Goal: Task Accomplishment & Management: Complete application form

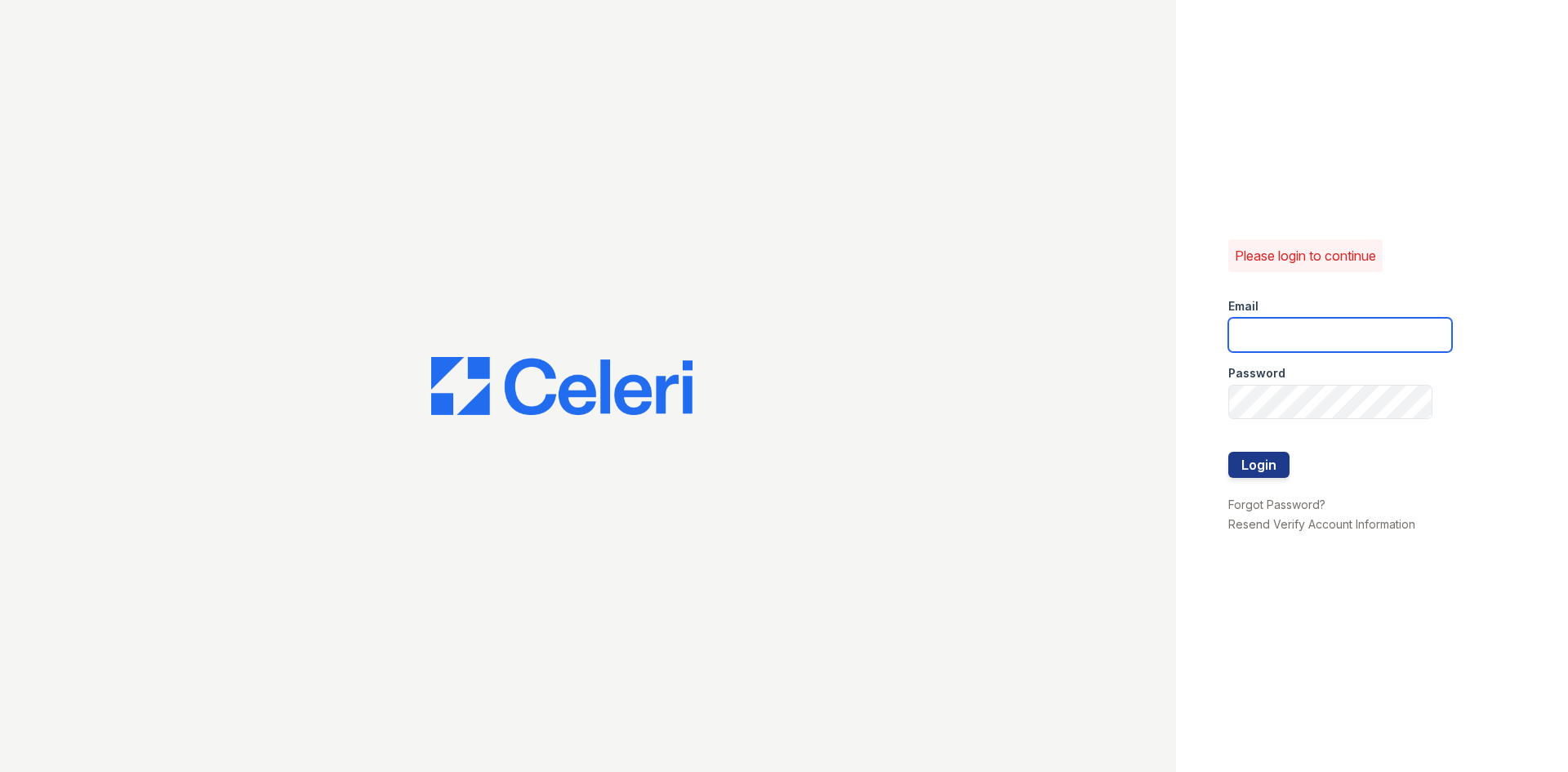
click at [1266, 335] on input "email" at bounding box center [1340, 335] width 224 height 34
type input "[EMAIL_ADDRESS][DOMAIN_NAME]"
click at [1228, 451] on button "Login" at bounding box center [1258, 464] width 61 height 26
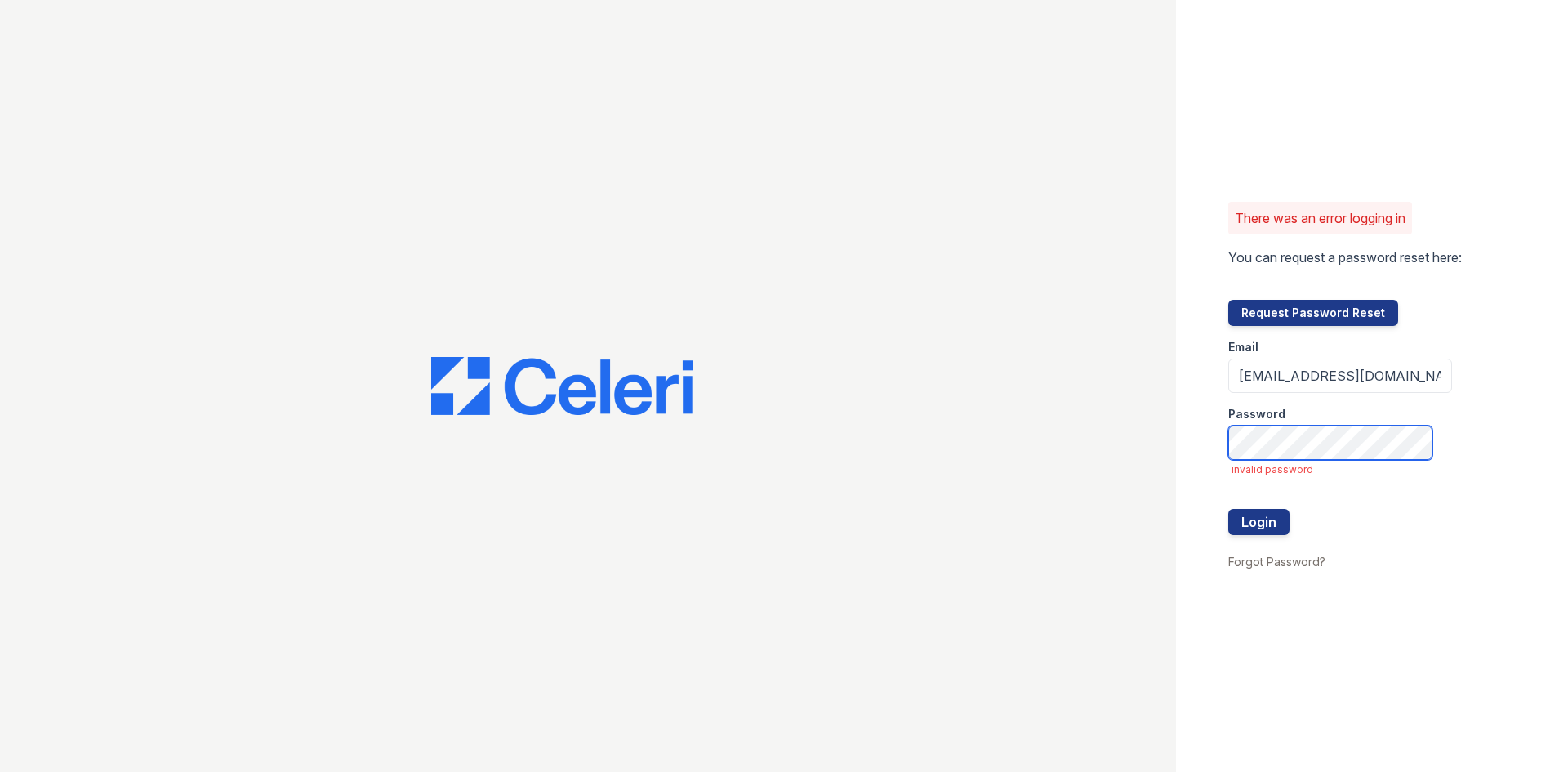
click at [1228, 509] on button "Login" at bounding box center [1258, 521] width 61 height 26
click at [1275, 537] on div at bounding box center [1340, 543] width 224 height 17
click at [1272, 526] on button "Login" at bounding box center [1258, 521] width 61 height 26
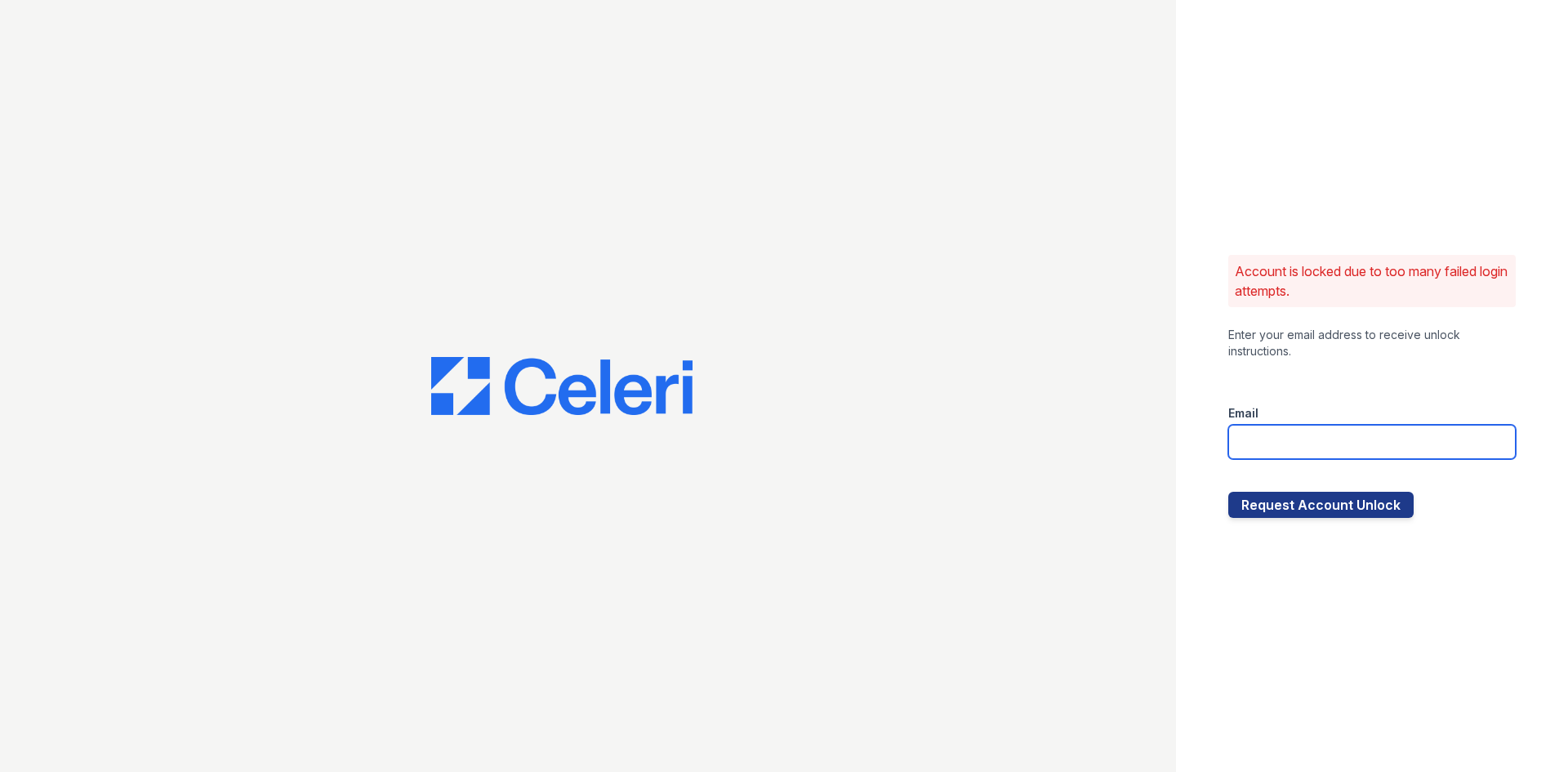
click at [1319, 441] on input "email" at bounding box center [1371, 441] width 288 height 34
type input "tgibson@trinity-pm.com"
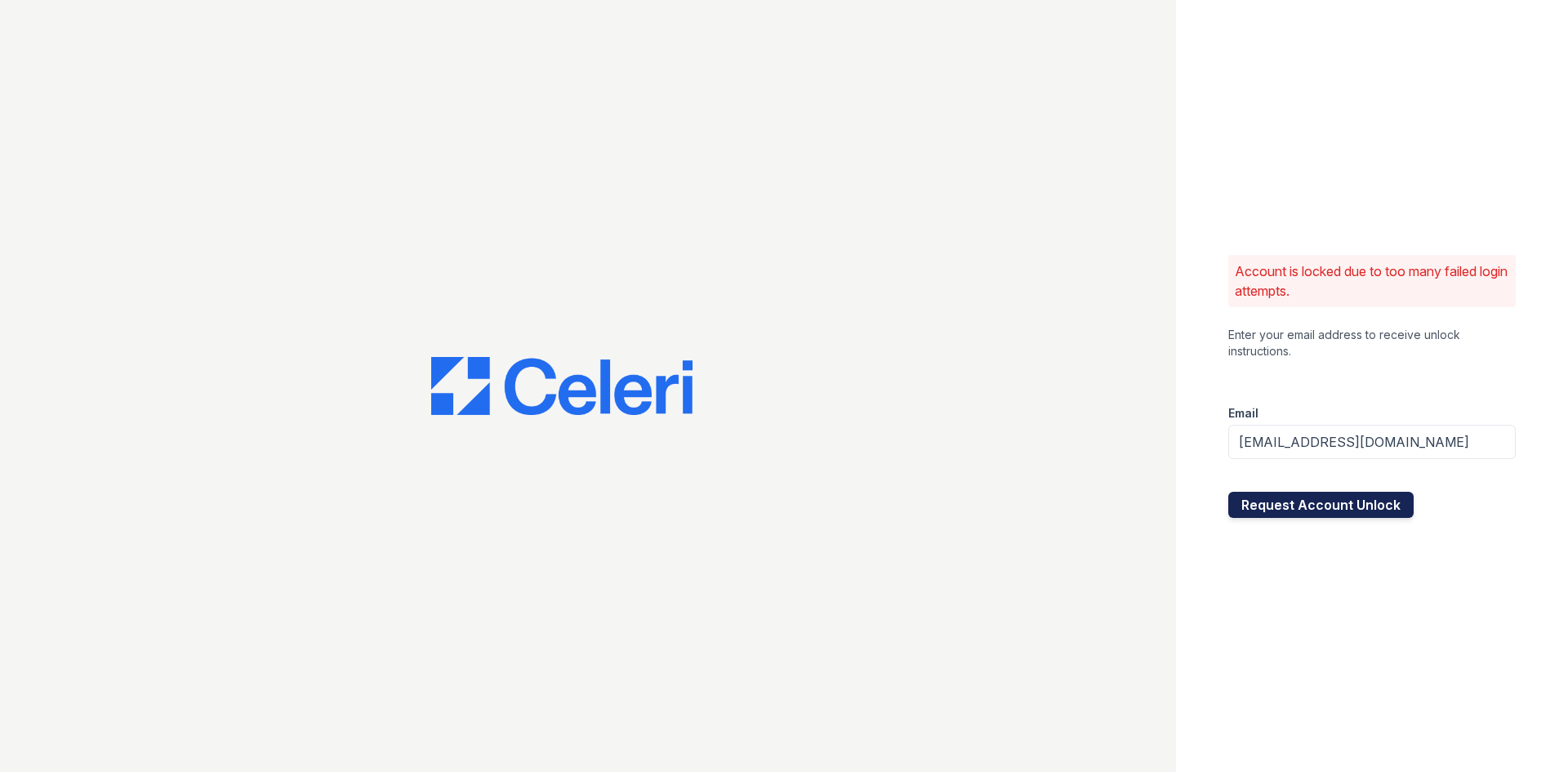
click at [1292, 507] on button "Request Account Unlock" at bounding box center [1320, 505] width 185 height 26
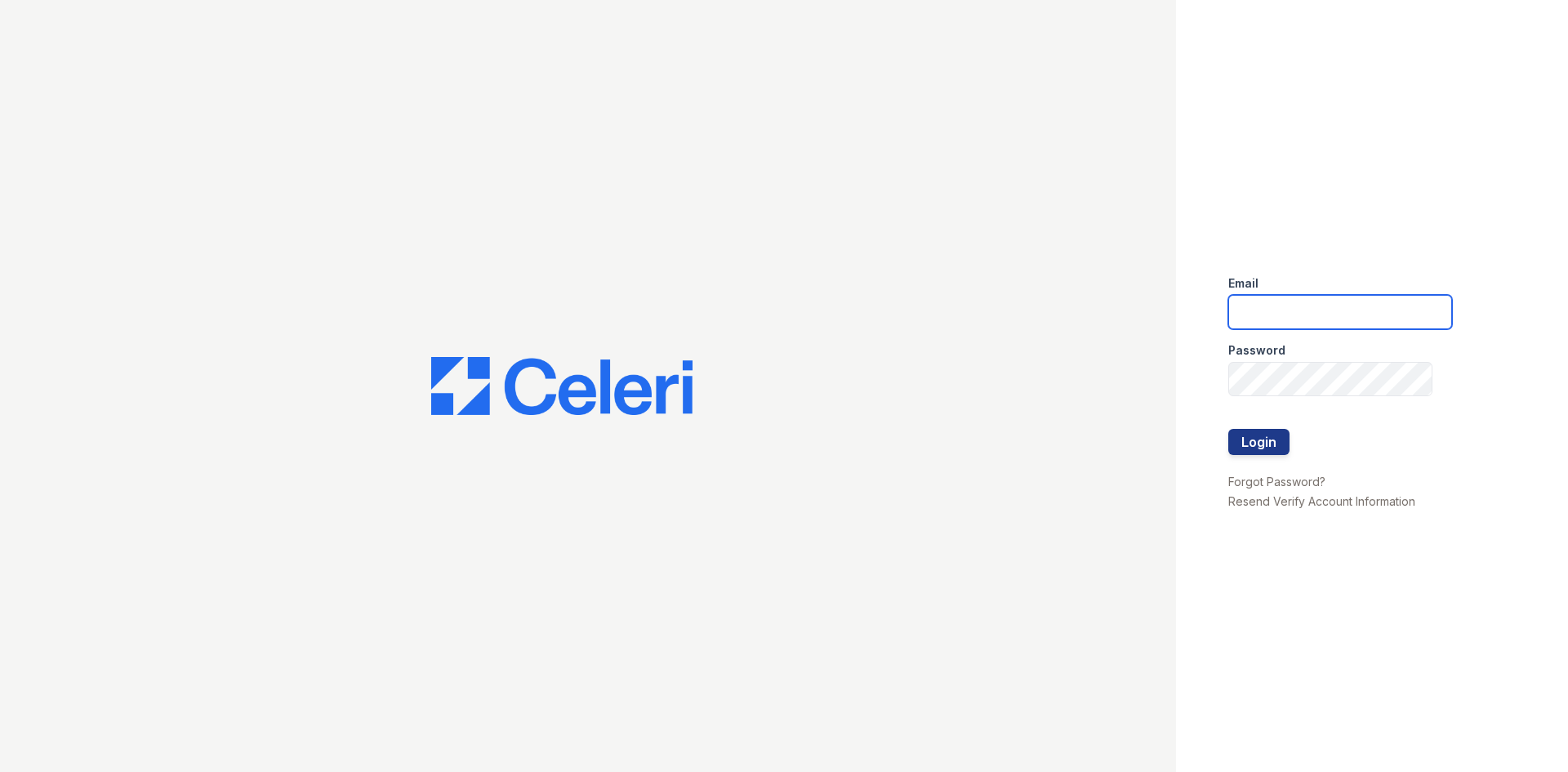
click at [1280, 312] on input "email" at bounding box center [1340, 312] width 224 height 34
type input "[EMAIL_ADDRESS][DOMAIN_NAME]"
click at [1326, 397] on div at bounding box center [1340, 411] width 224 height 32
click at [1299, 477] on link "Forgot Password?" at bounding box center [1276, 481] width 97 height 14
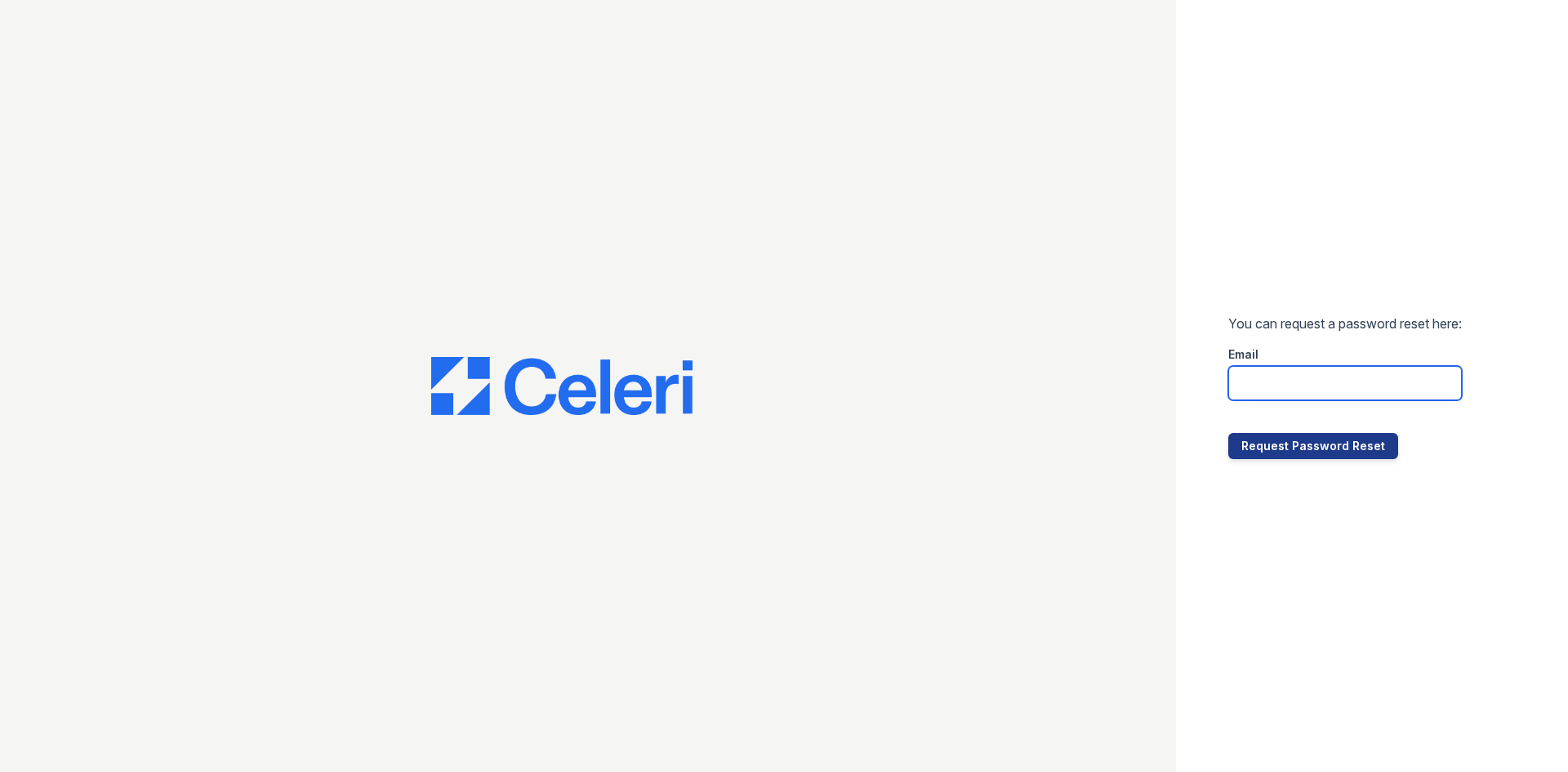
click at [1295, 380] on input "email" at bounding box center [1344, 383] width 234 height 34
type input "tgibson@trinity-pm.com"
click at [1304, 455] on button "Request Password Reset" at bounding box center [1313, 446] width 170 height 26
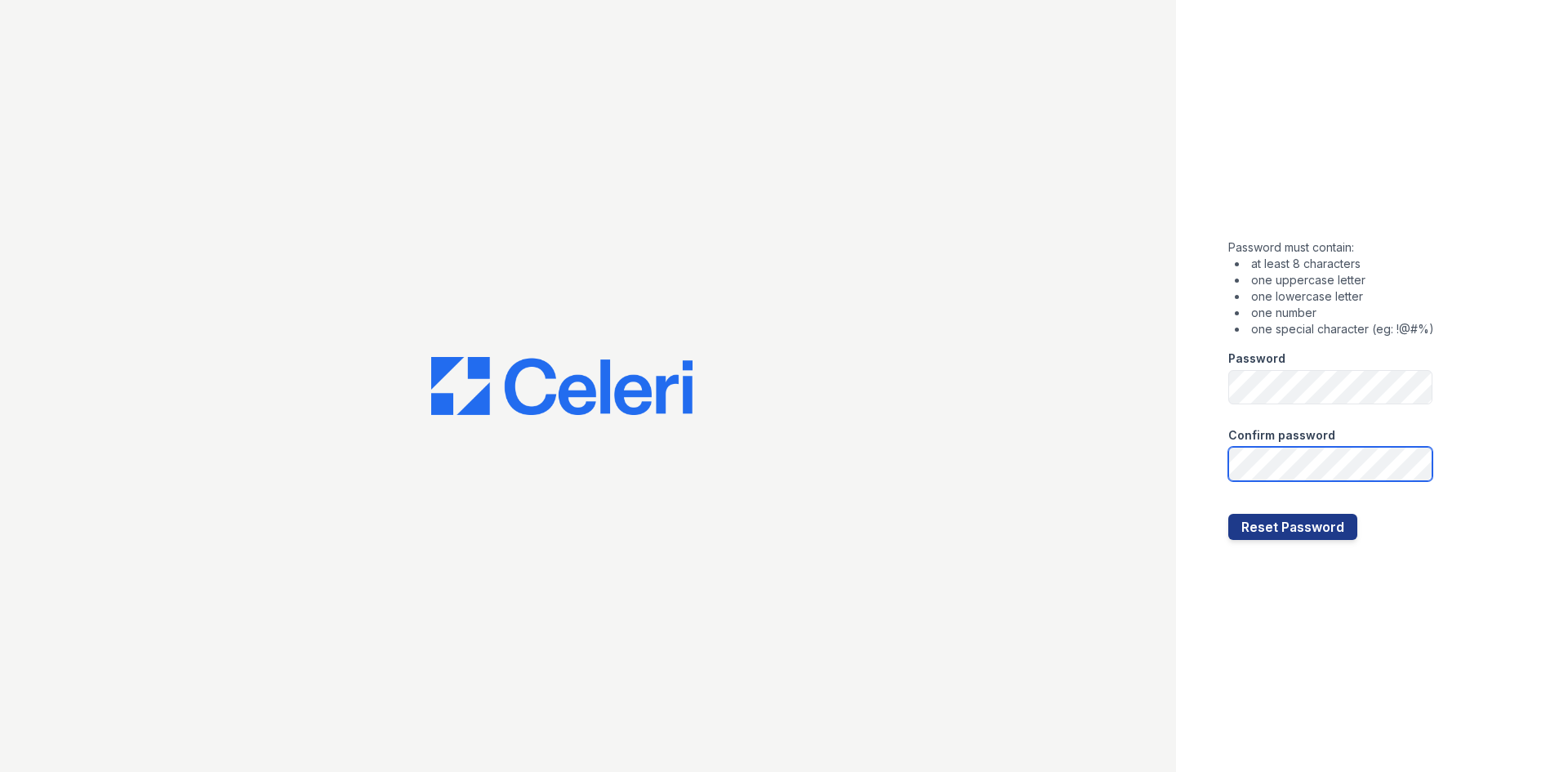
click at [1228, 514] on button "Reset Password" at bounding box center [1292, 527] width 129 height 26
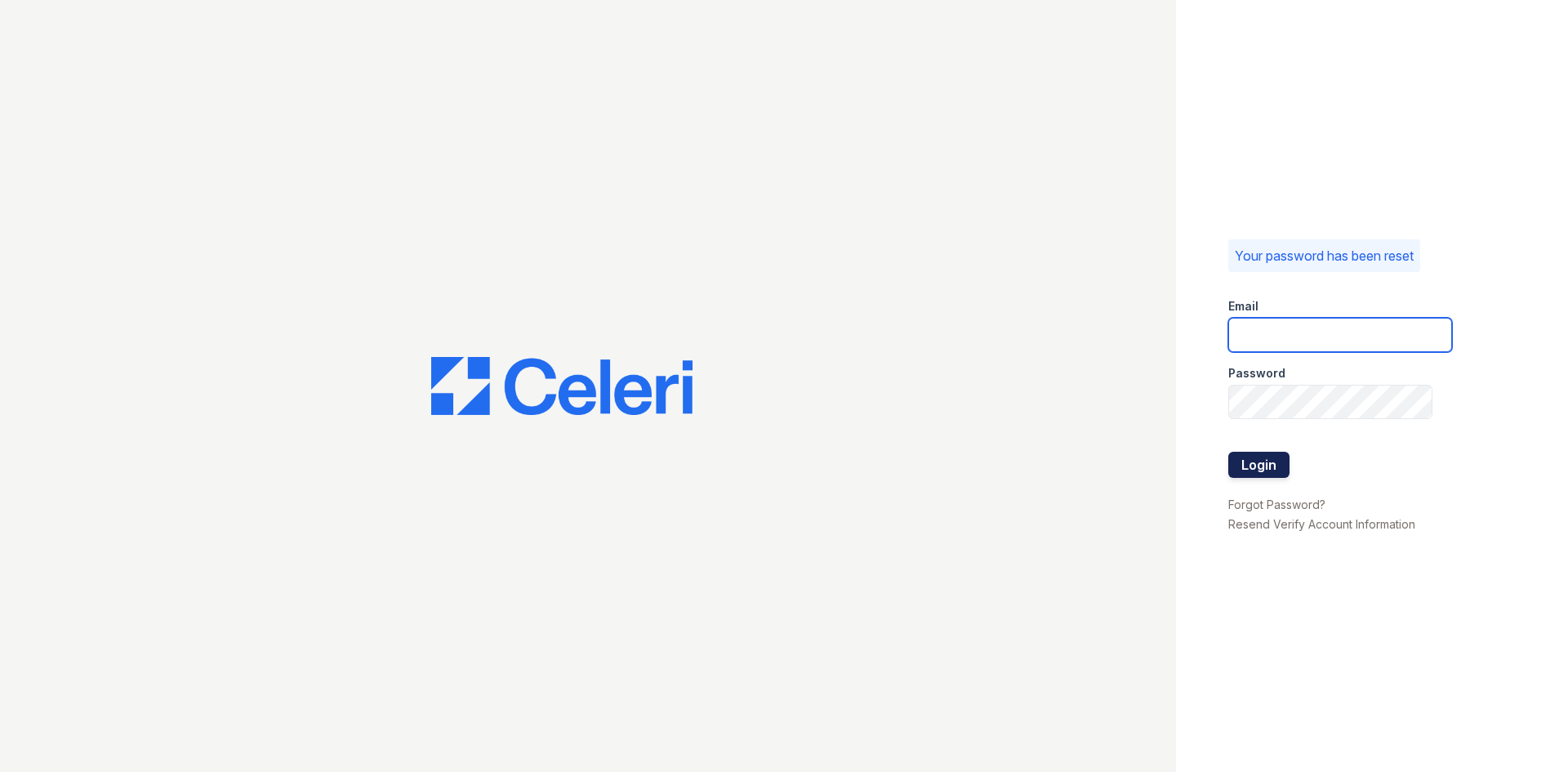
type input "[EMAIL_ADDRESS][DOMAIN_NAME]"
click at [1252, 472] on button "Login" at bounding box center [1258, 464] width 61 height 26
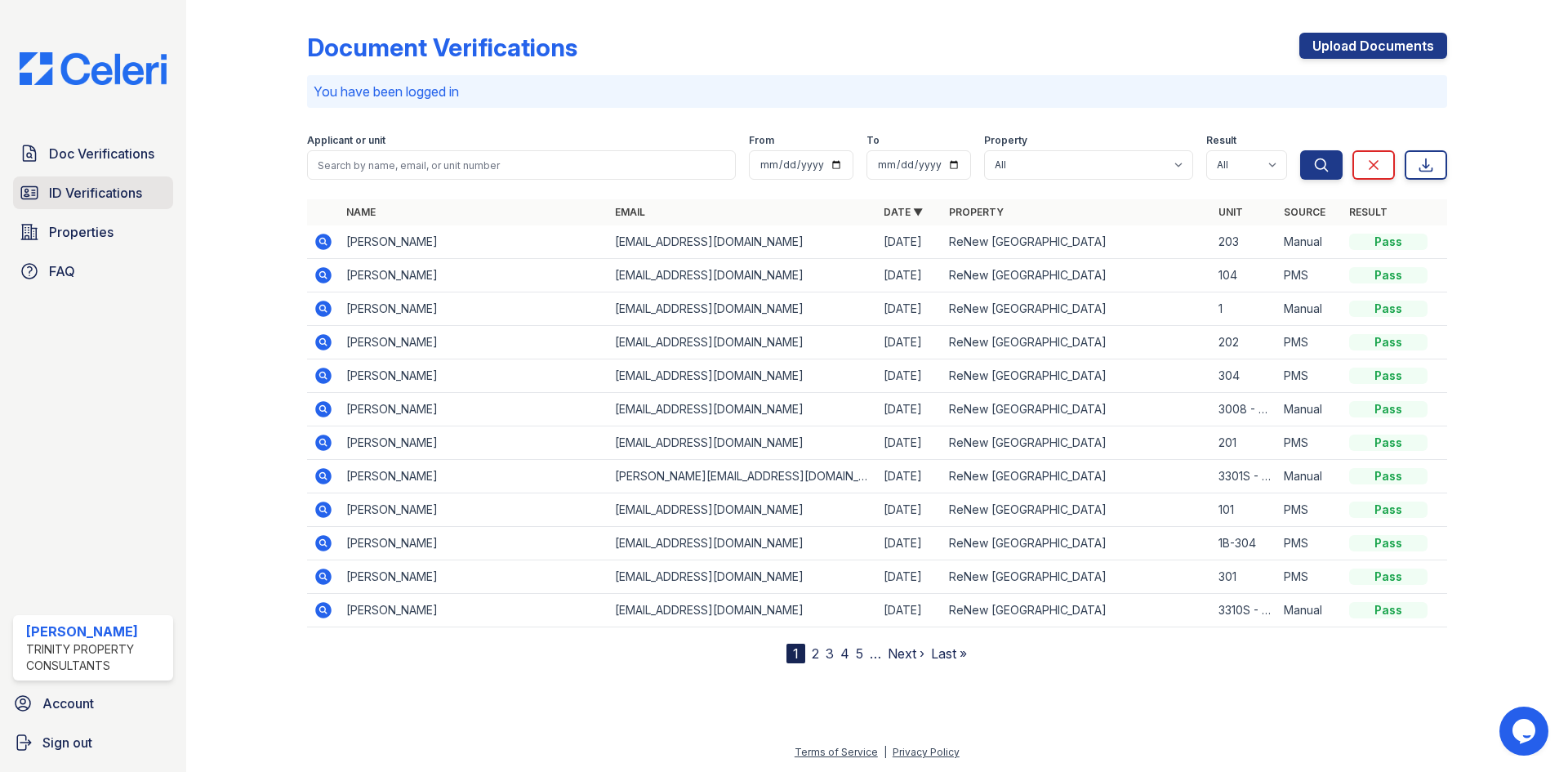
click at [124, 184] on span "ID Verifications" at bounding box center [95, 192] width 93 height 19
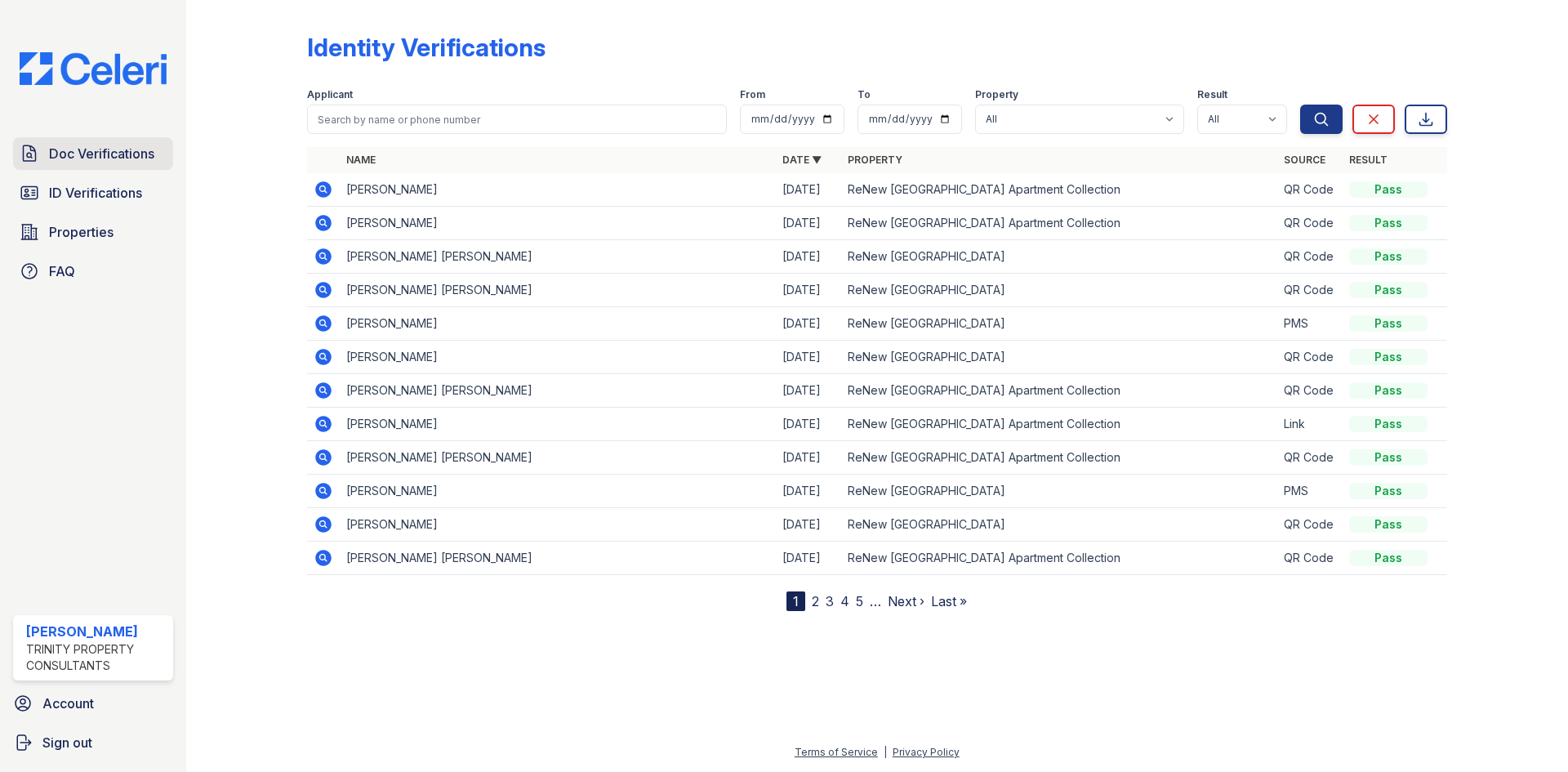
click at [128, 145] on span "Doc Verifications" at bounding box center [102, 153] width 105 height 19
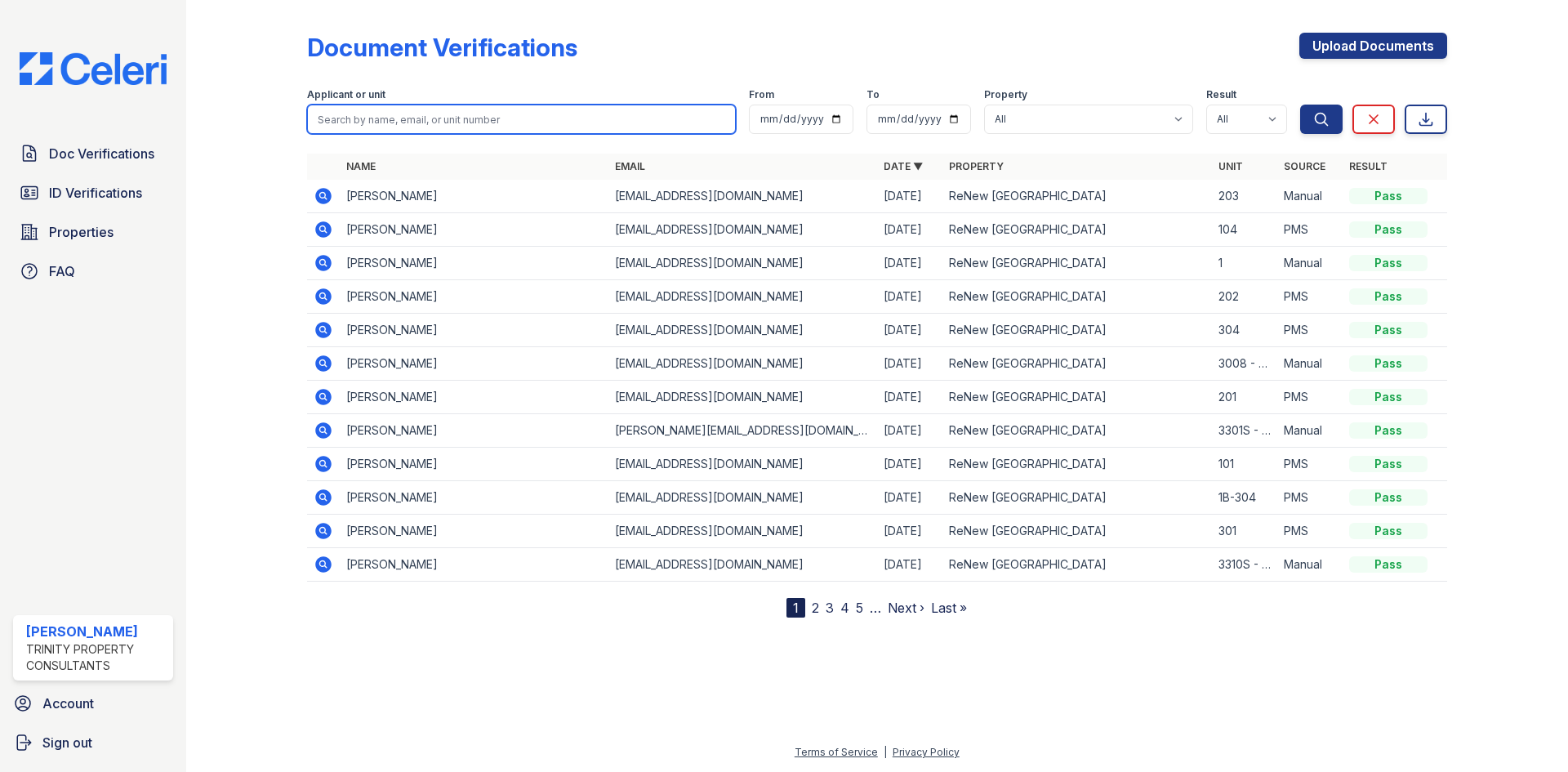
click at [446, 118] on input "search" at bounding box center [521, 119] width 429 height 30
type input "[PERSON_NAME]"
click at [1300, 104] on button "Search" at bounding box center [1321, 119] width 43 height 30
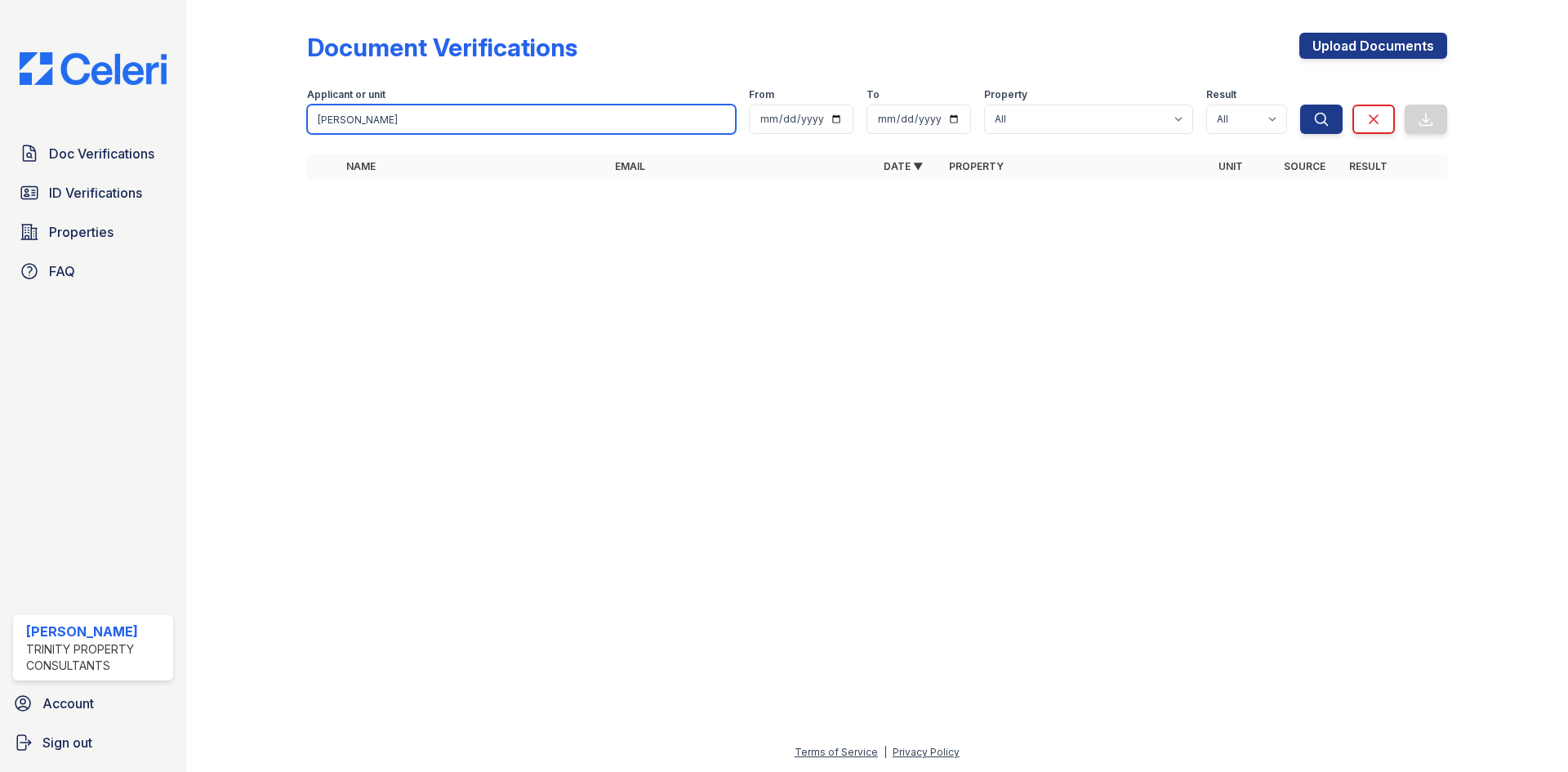
click at [415, 114] on input "[PERSON_NAME]" at bounding box center [521, 119] width 429 height 30
type input "[PERSON_NAME]"
click at [1300, 104] on button "Search" at bounding box center [1321, 119] width 43 height 30
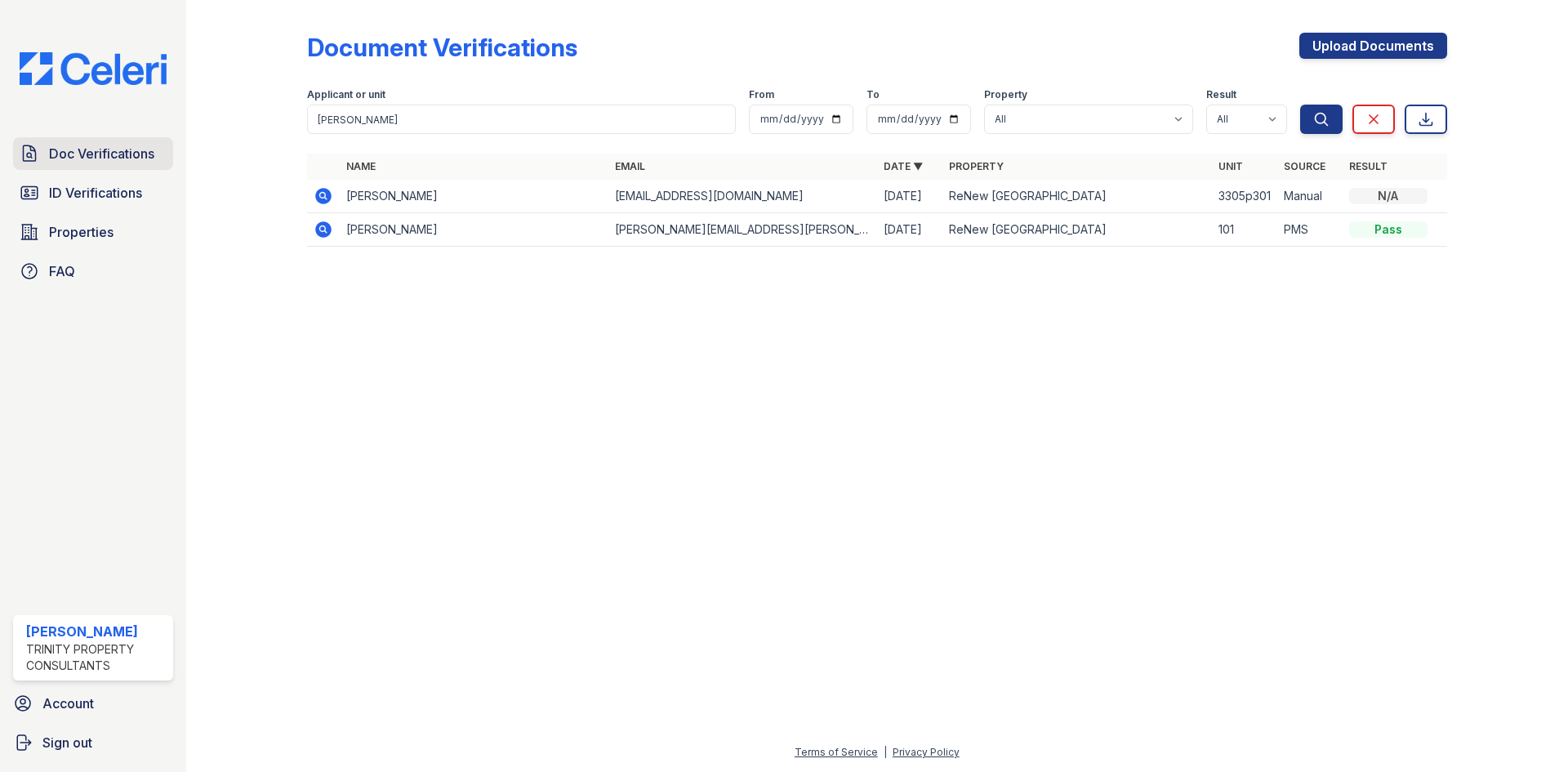
click at [144, 159] on span "Doc Verifications" at bounding box center [102, 153] width 105 height 19
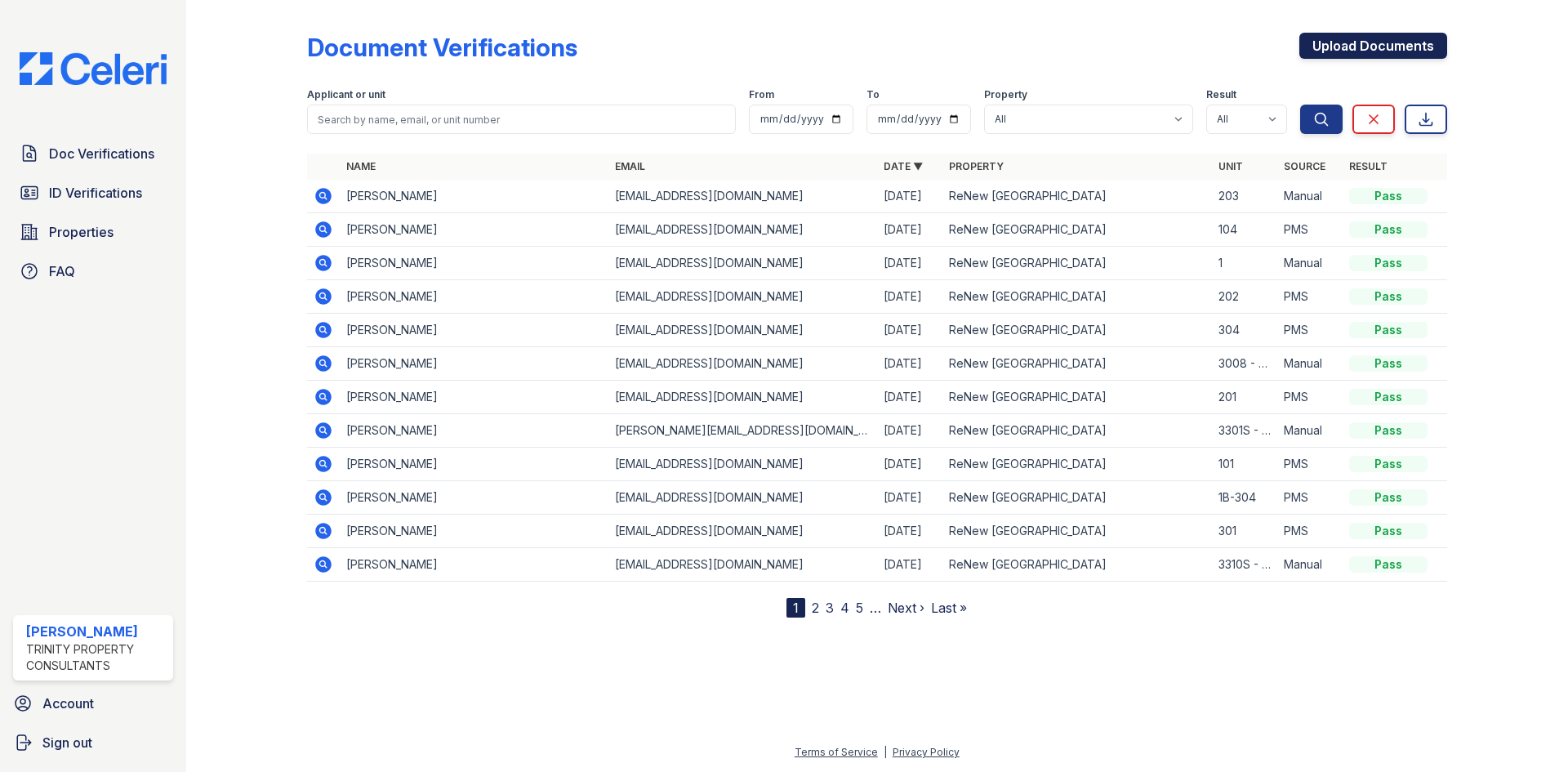
click at [1313, 44] on link "Upload Documents" at bounding box center [1373, 45] width 148 height 26
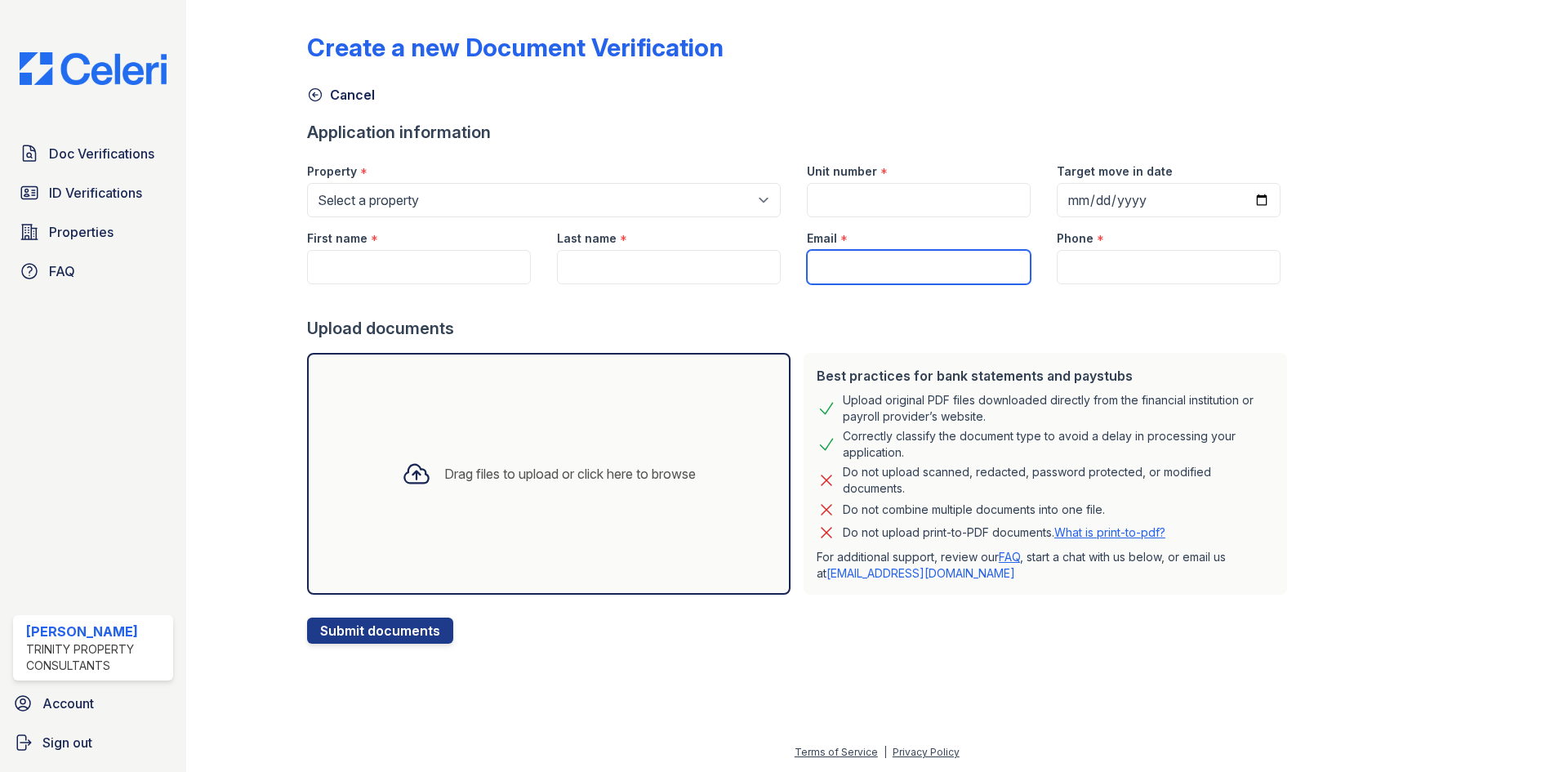
click at [926, 264] on input "Email" at bounding box center [919, 266] width 224 height 34
paste input "[EMAIL_ADDRESS][DOMAIN_NAME]"
type input "[EMAIL_ADDRESS][DOMAIN_NAME]"
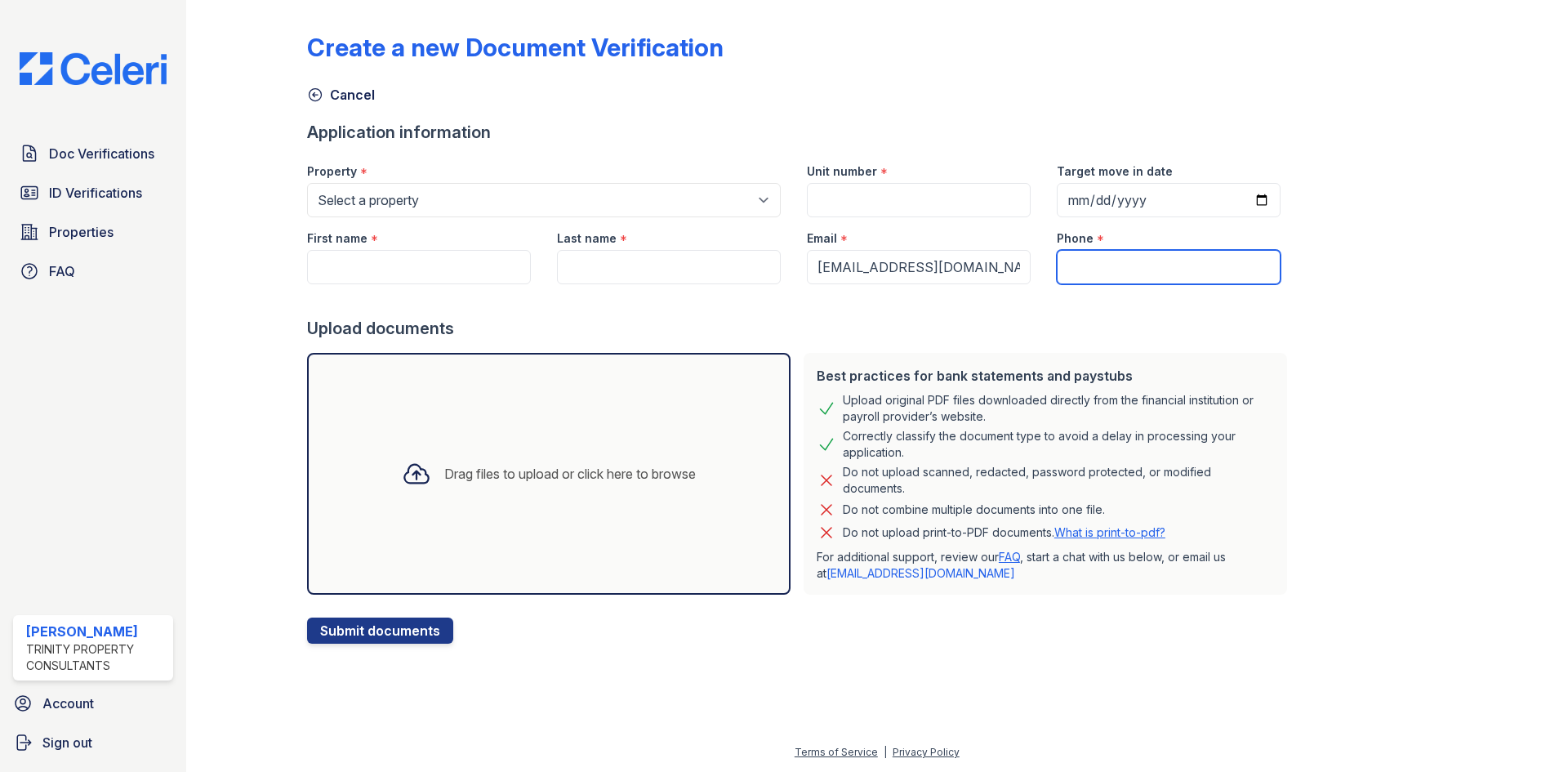
click at [1121, 256] on input "Phone" at bounding box center [1169, 266] width 224 height 34
paste input "[PHONE_NUMBER]"
type input "[PHONE_NUMBER]"
click at [861, 207] on input "Unit number" at bounding box center [919, 200] width 224 height 34
paste input "3056 - 301"
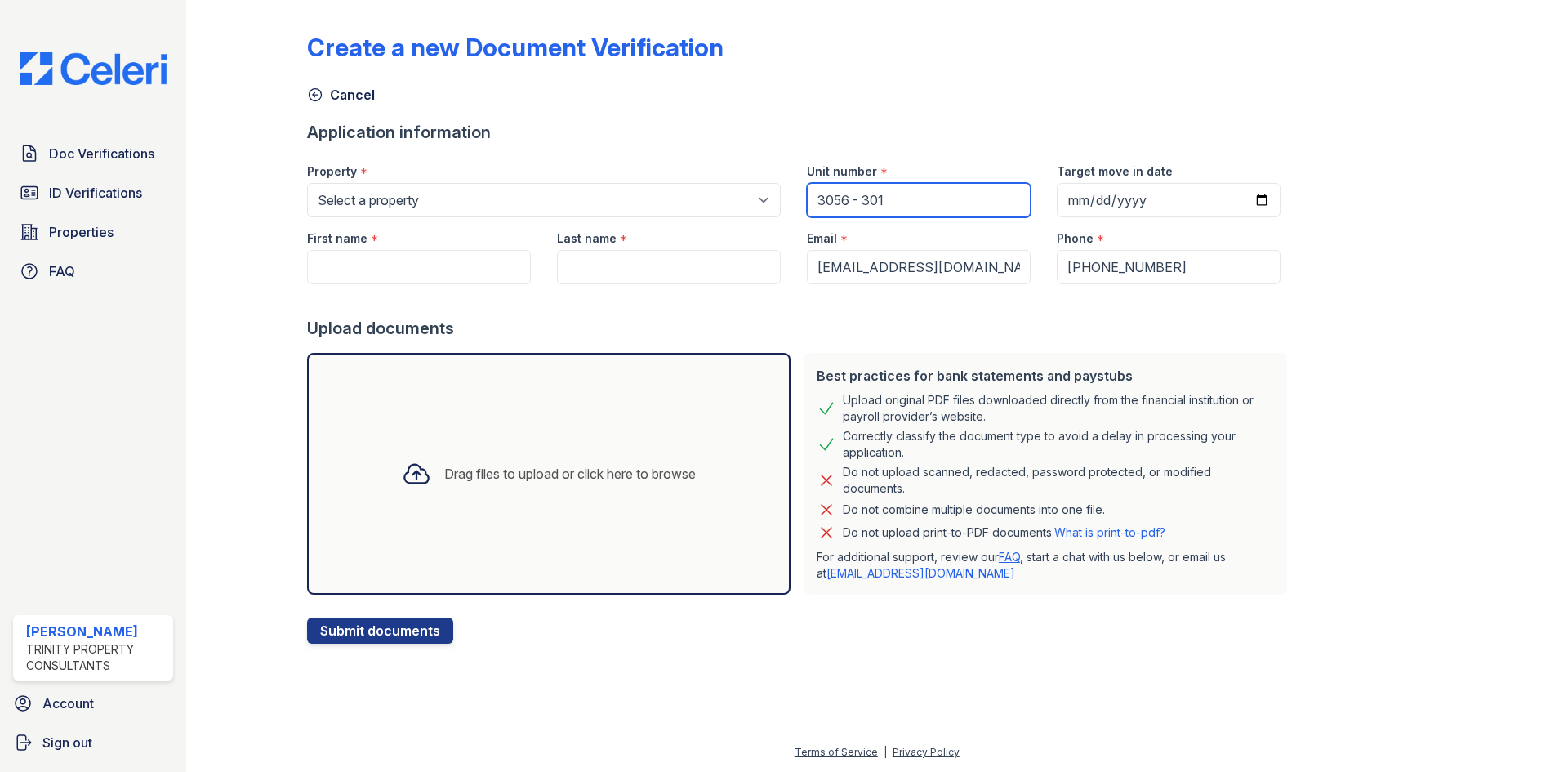
type input "3056 - 301"
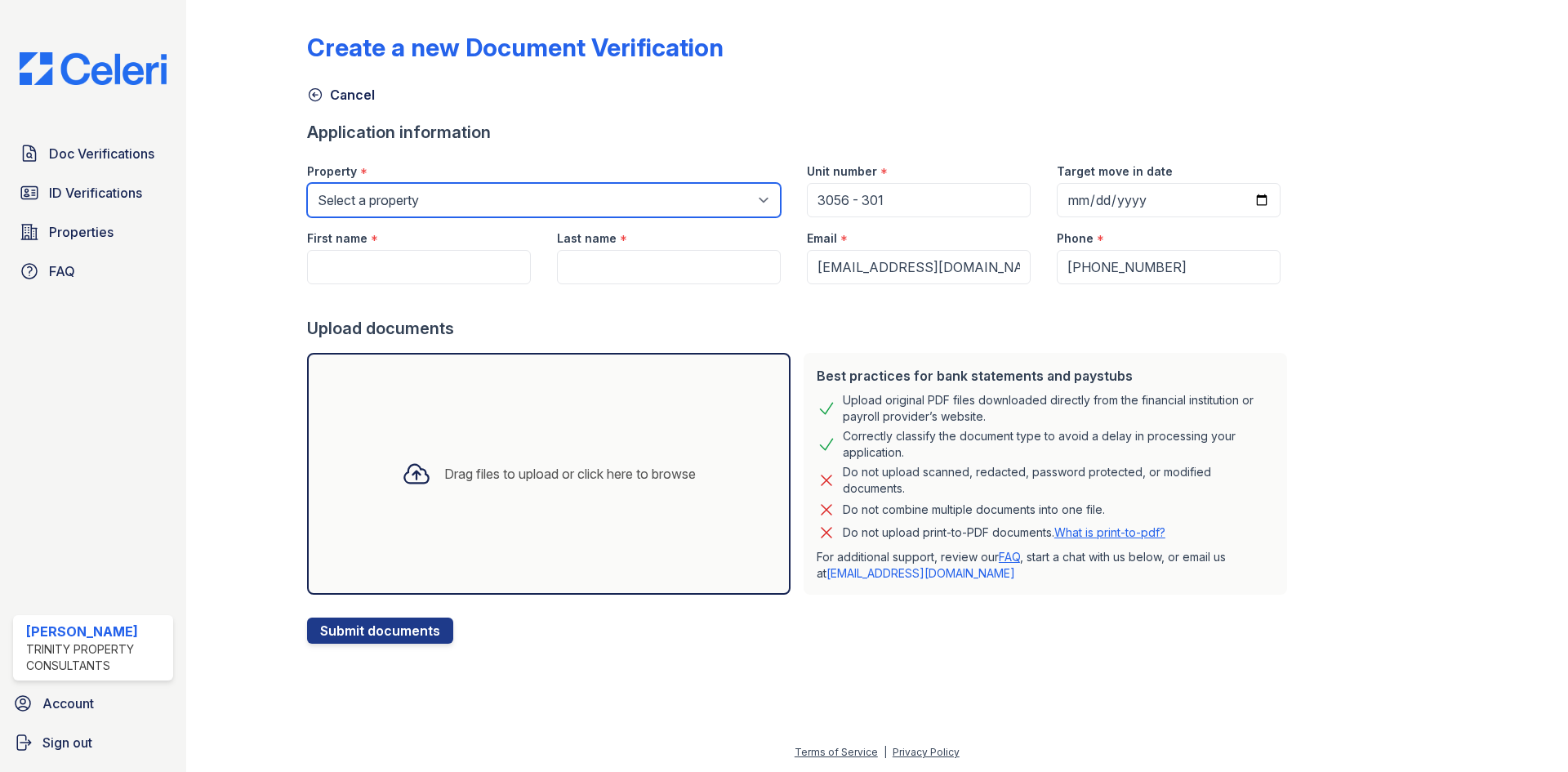
click at [688, 202] on select "Select a property [GEOGRAPHIC_DATA] Apartment Collection [GEOGRAPHIC_DATA] [GEO…" at bounding box center [544, 200] width 473 height 34
select select "140"
click at [307, 183] on select "Select a property [GEOGRAPHIC_DATA] Apartment Collection [GEOGRAPHIC_DATA] [GEO…" at bounding box center [544, 200] width 473 height 34
click at [417, 249] on div "First name *" at bounding box center [419, 233] width 224 height 32
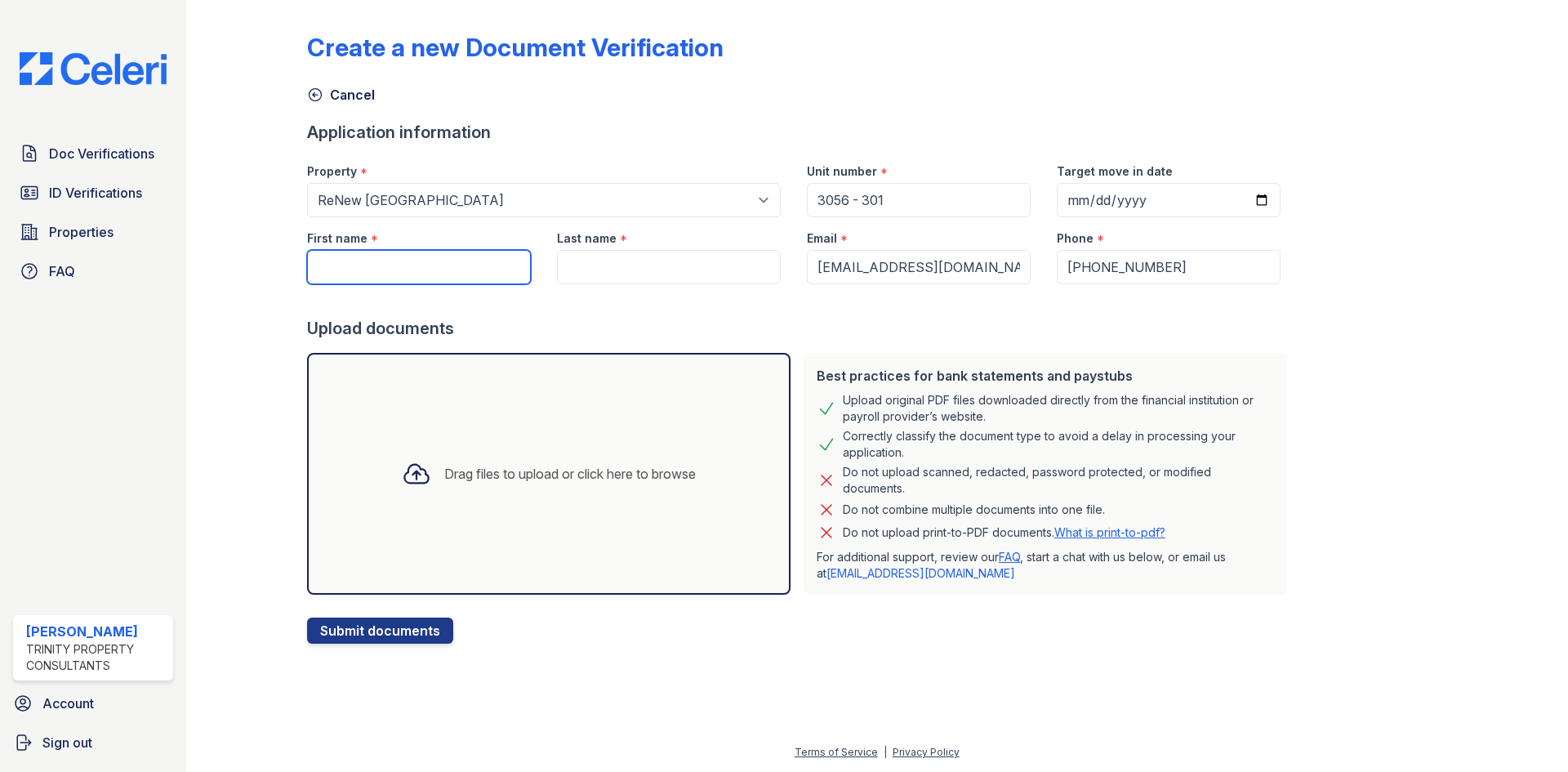
click at [448, 268] on input "First name" at bounding box center [419, 266] width 224 height 34
type input "[PERSON_NAME]"
click at [571, 265] on input "Last name" at bounding box center [668, 266] width 224 height 34
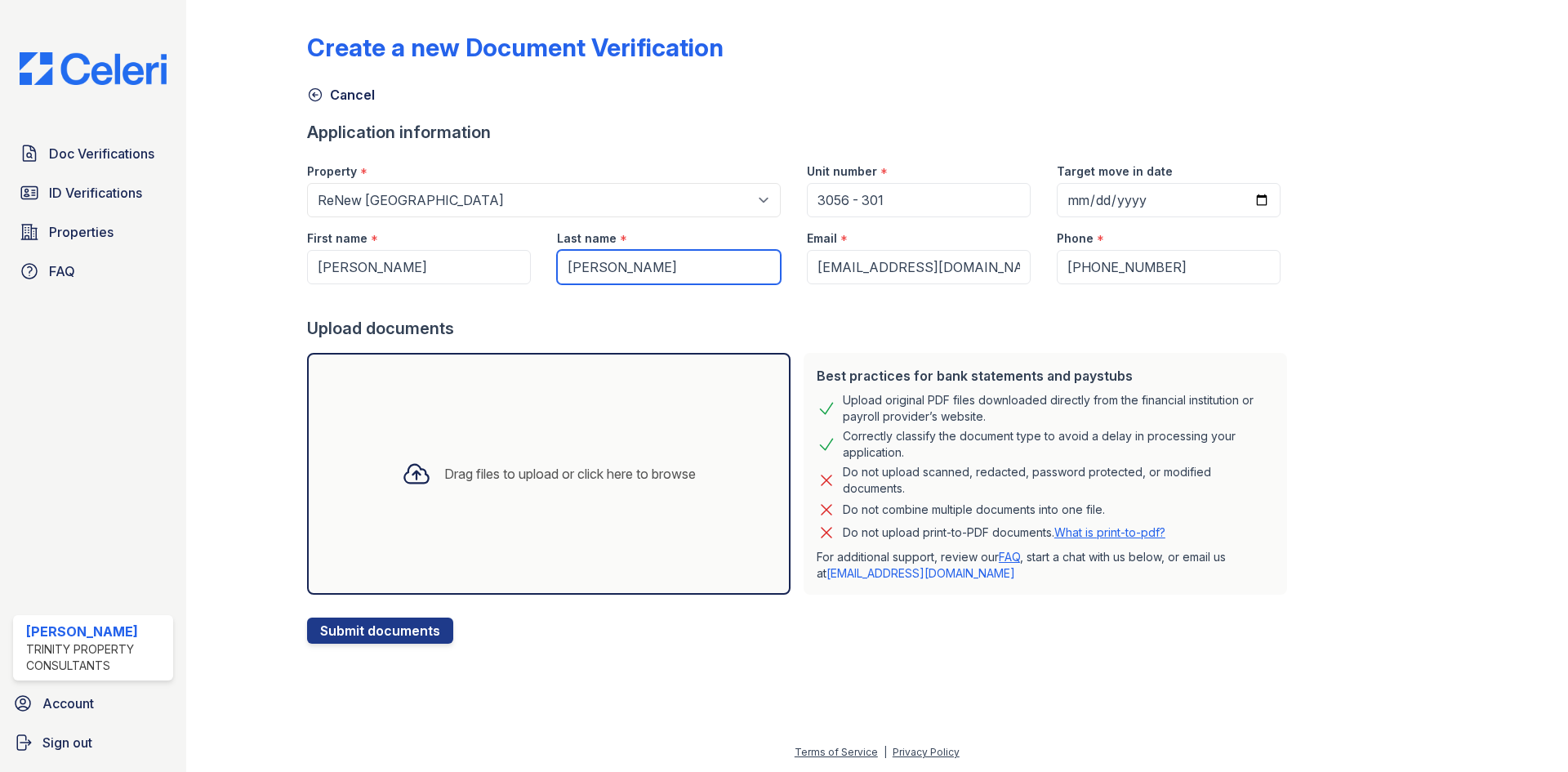
type input "[PERSON_NAME]"
click at [542, 427] on div "Drag files to upload or click here to browse" at bounding box center [548, 473] width 484 height 241
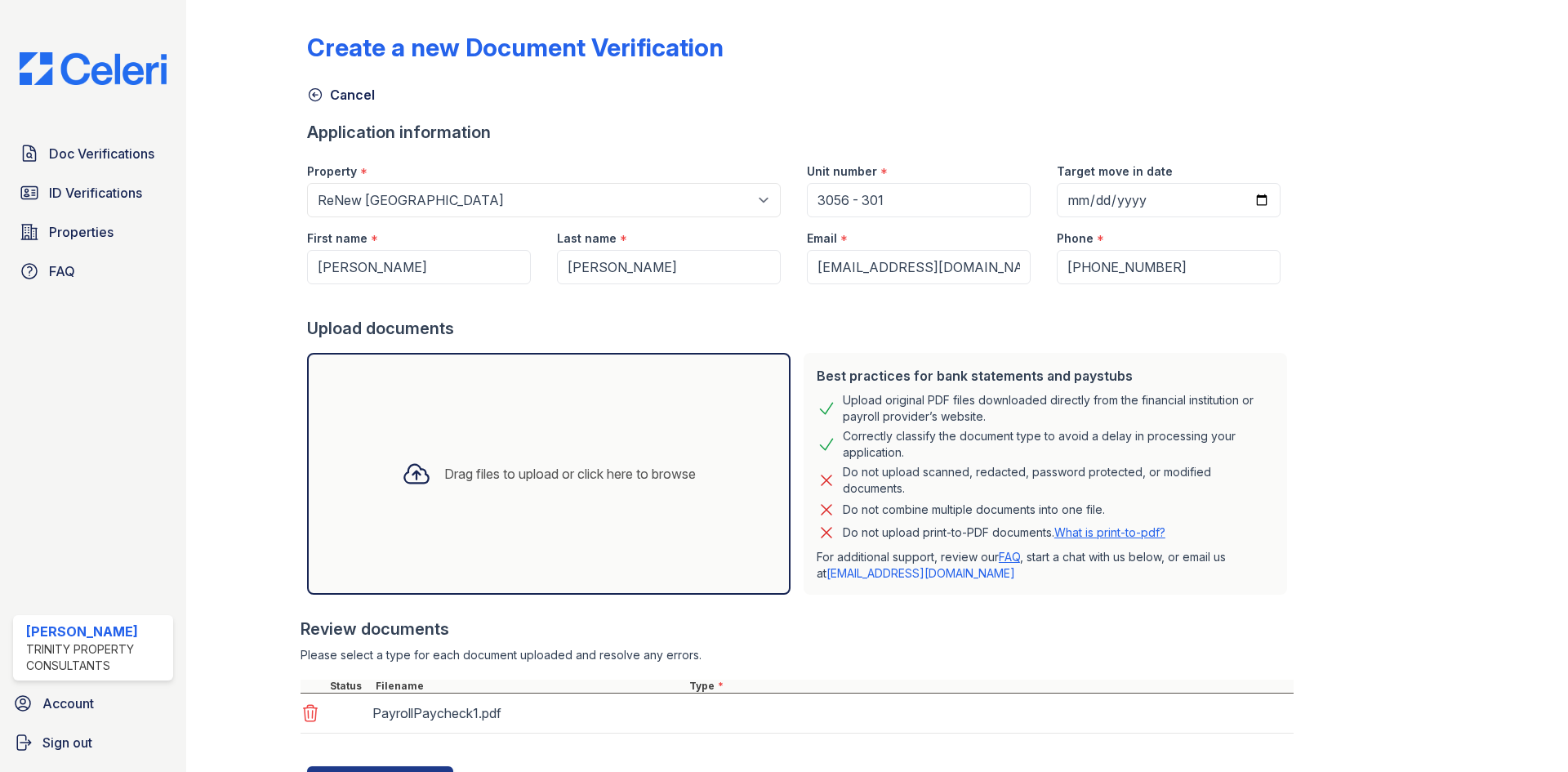
click at [488, 502] on div "Drag files to upload or click here to browse" at bounding box center [548, 473] width 484 height 241
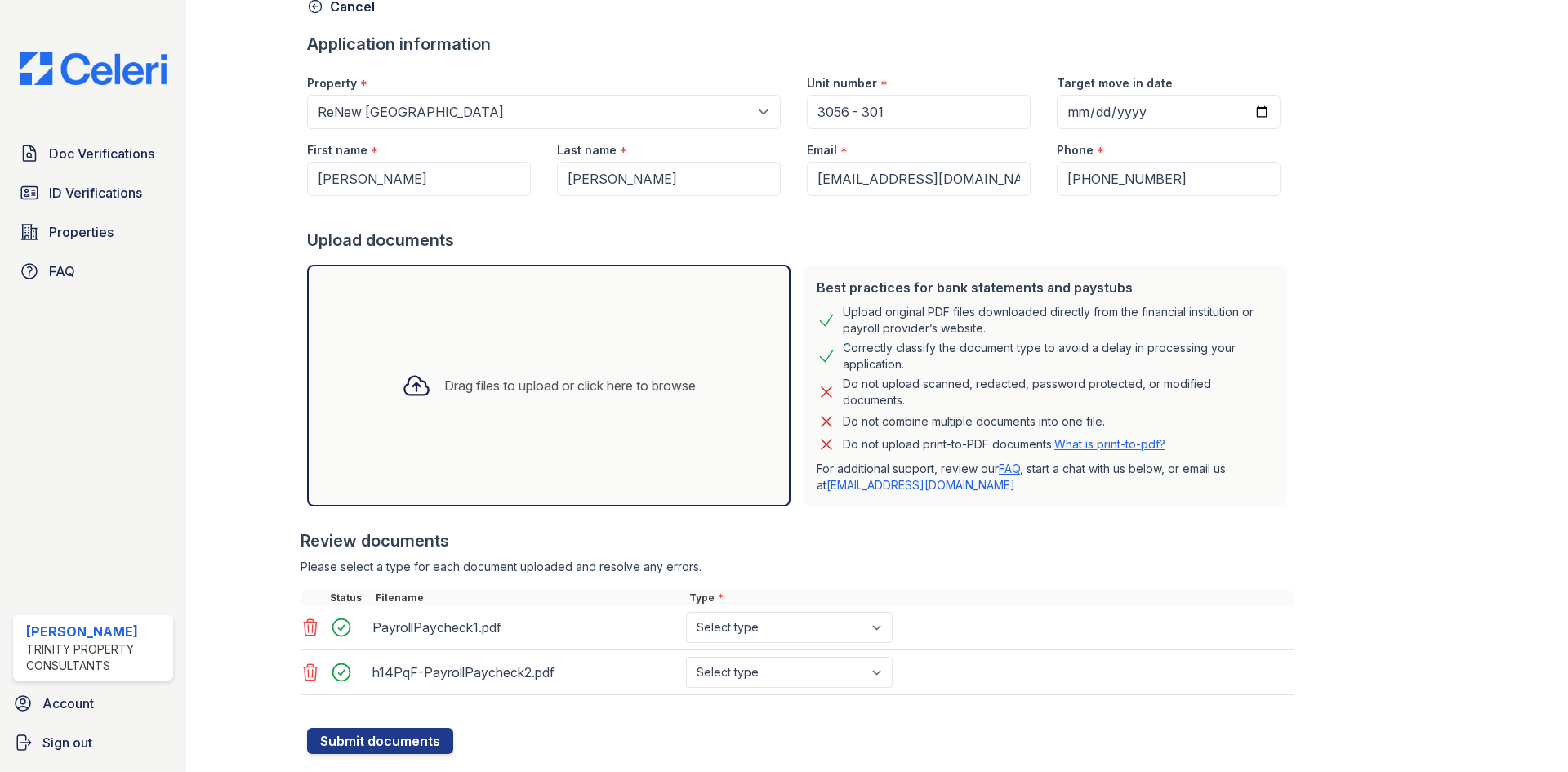
scroll to position [126, 0]
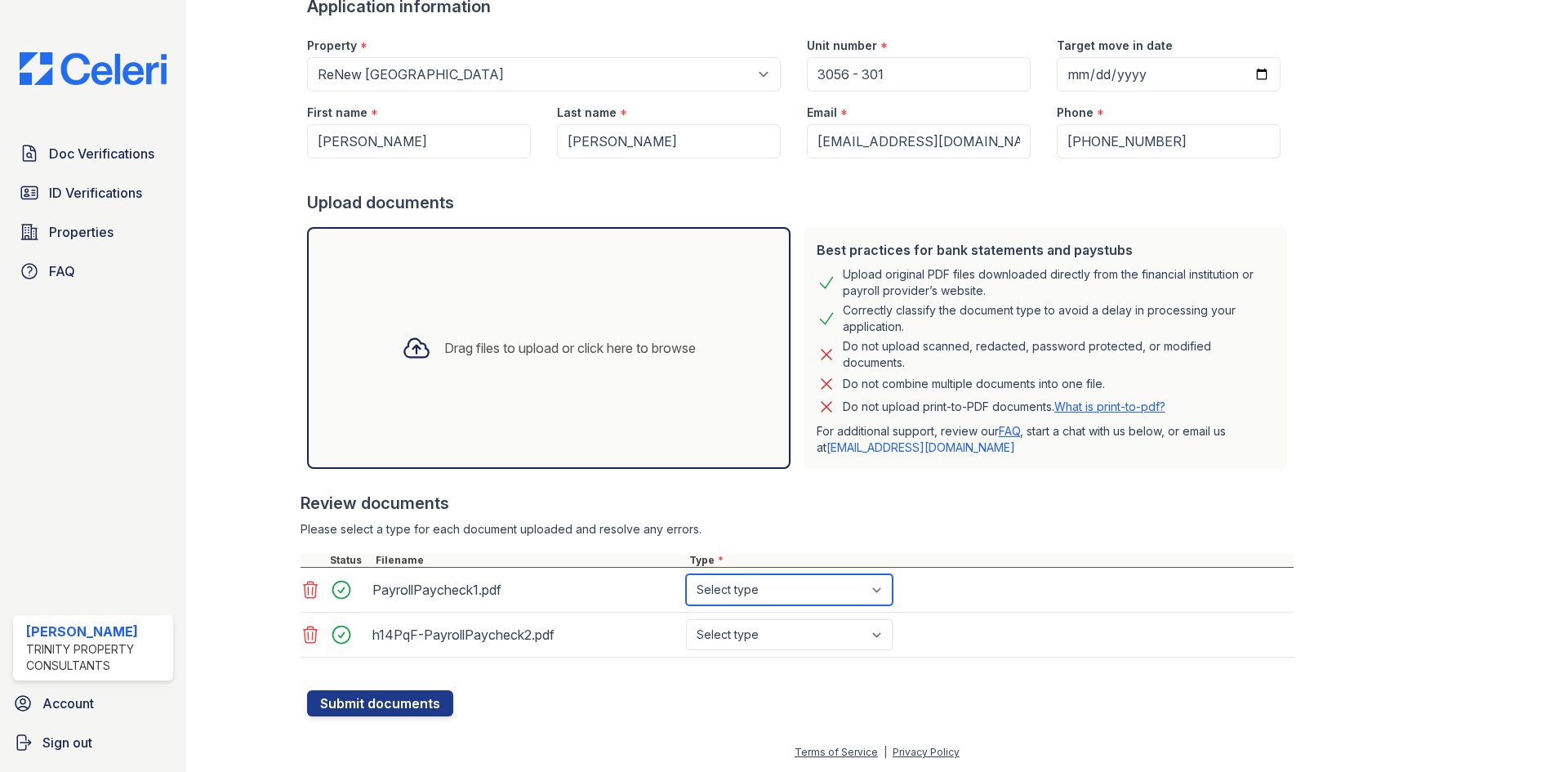
click at [873, 597] on select "Select type Paystub Bank Statement Offer Letter Tax Documents Benefit Award Let…" at bounding box center [789, 590] width 206 height 31
select select "paystub"
click at [686, 574] on select "Select type Paystub Bank Statement Offer Letter Tax Documents Benefit Award Let…" at bounding box center [789, 590] width 206 height 31
click at [831, 629] on select "Select type Paystub Bank Statement Offer Letter Tax Documents Benefit Award Let…" at bounding box center [789, 634] width 206 height 31
select select "paystub"
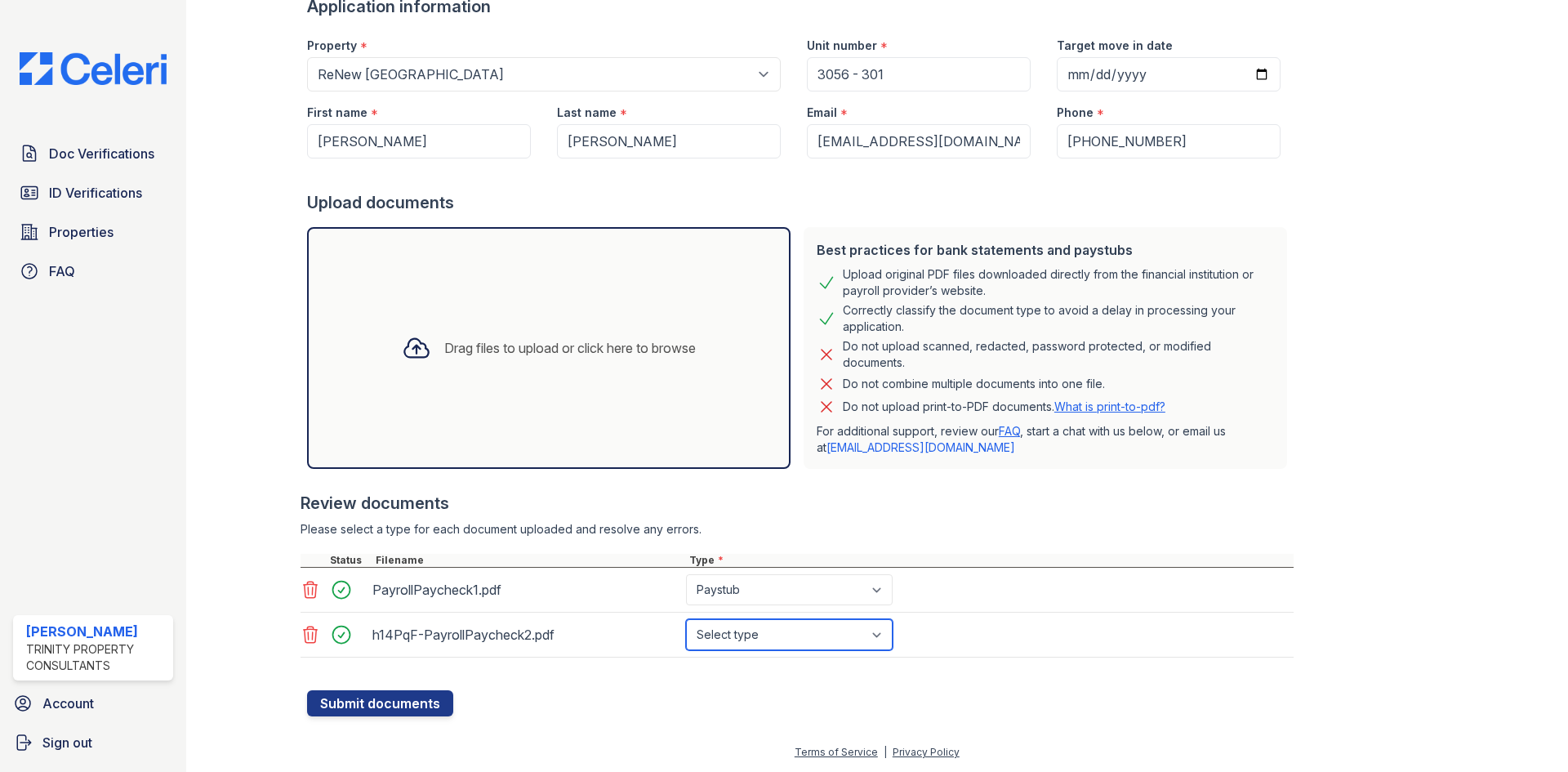
click at [686, 619] on select "Select type Paystub Bank Statement Offer Letter Tax Documents Benefit Award Let…" at bounding box center [789, 634] width 206 height 31
click at [349, 709] on button "Submit documents" at bounding box center [380, 703] width 146 height 26
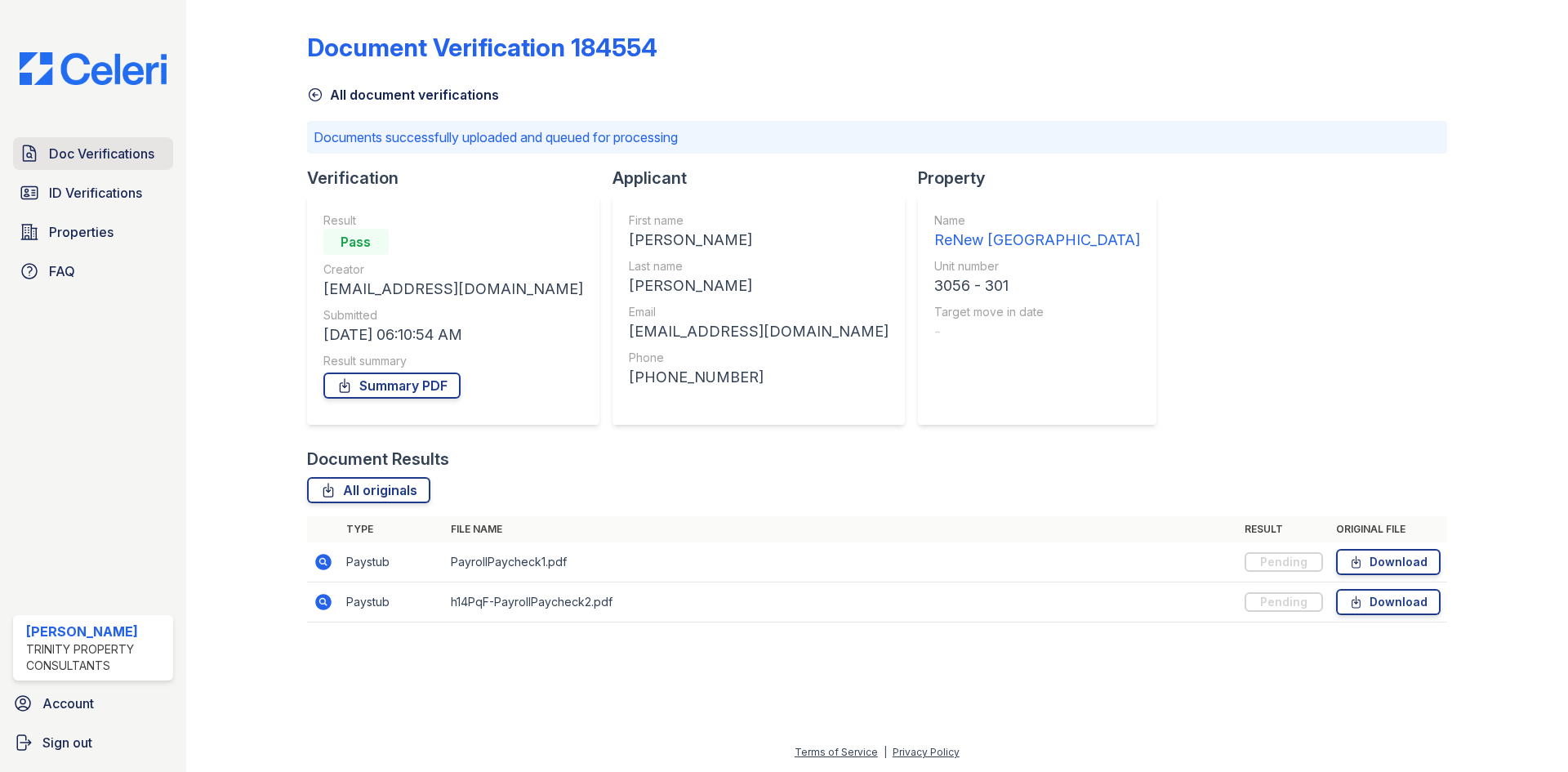
click at [62, 151] on span "Doc Verifications" at bounding box center [102, 153] width 105 height 19
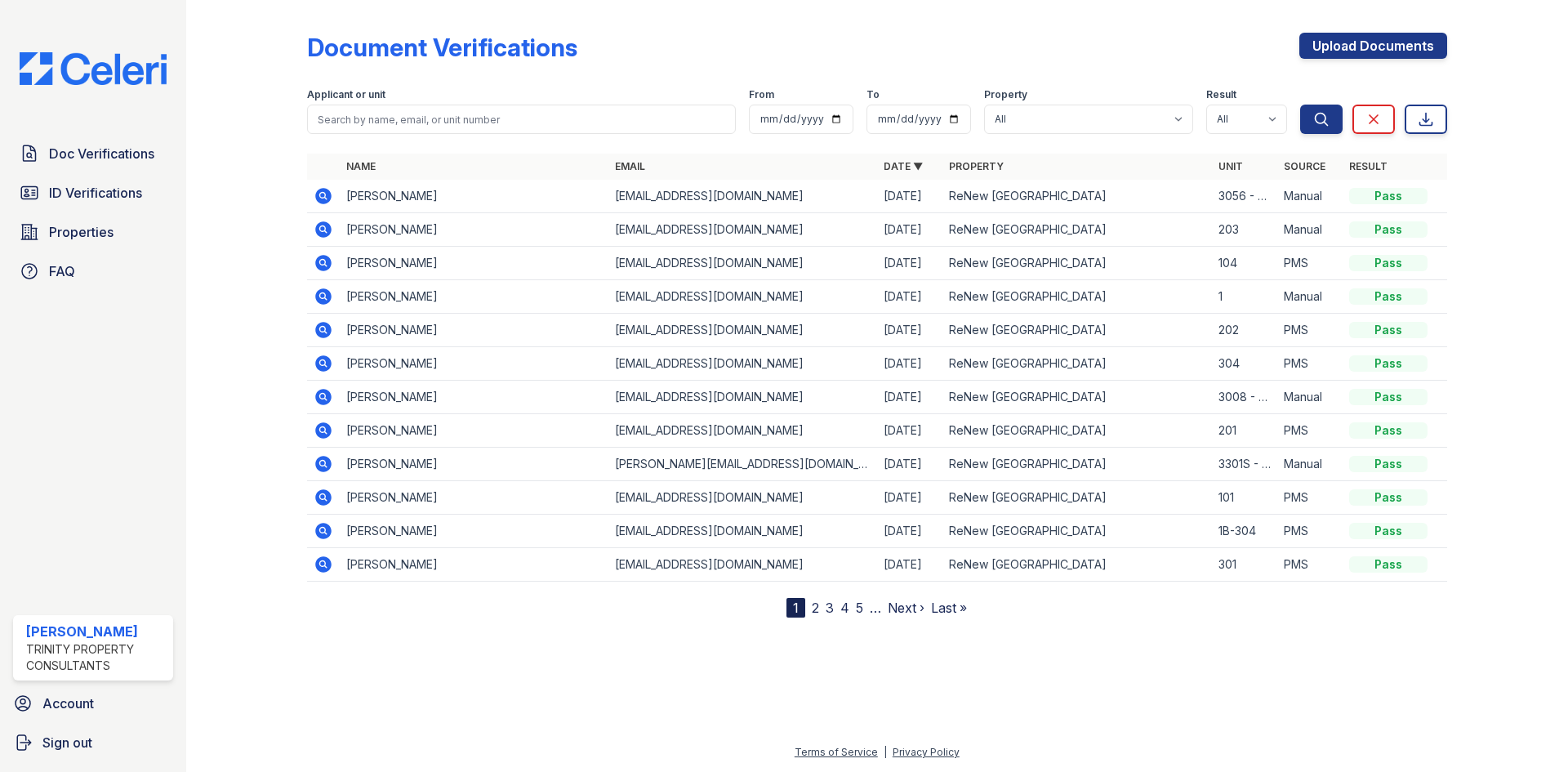
click at [331, 193] on icon at bounding box center [324, 196] width 17 height 17
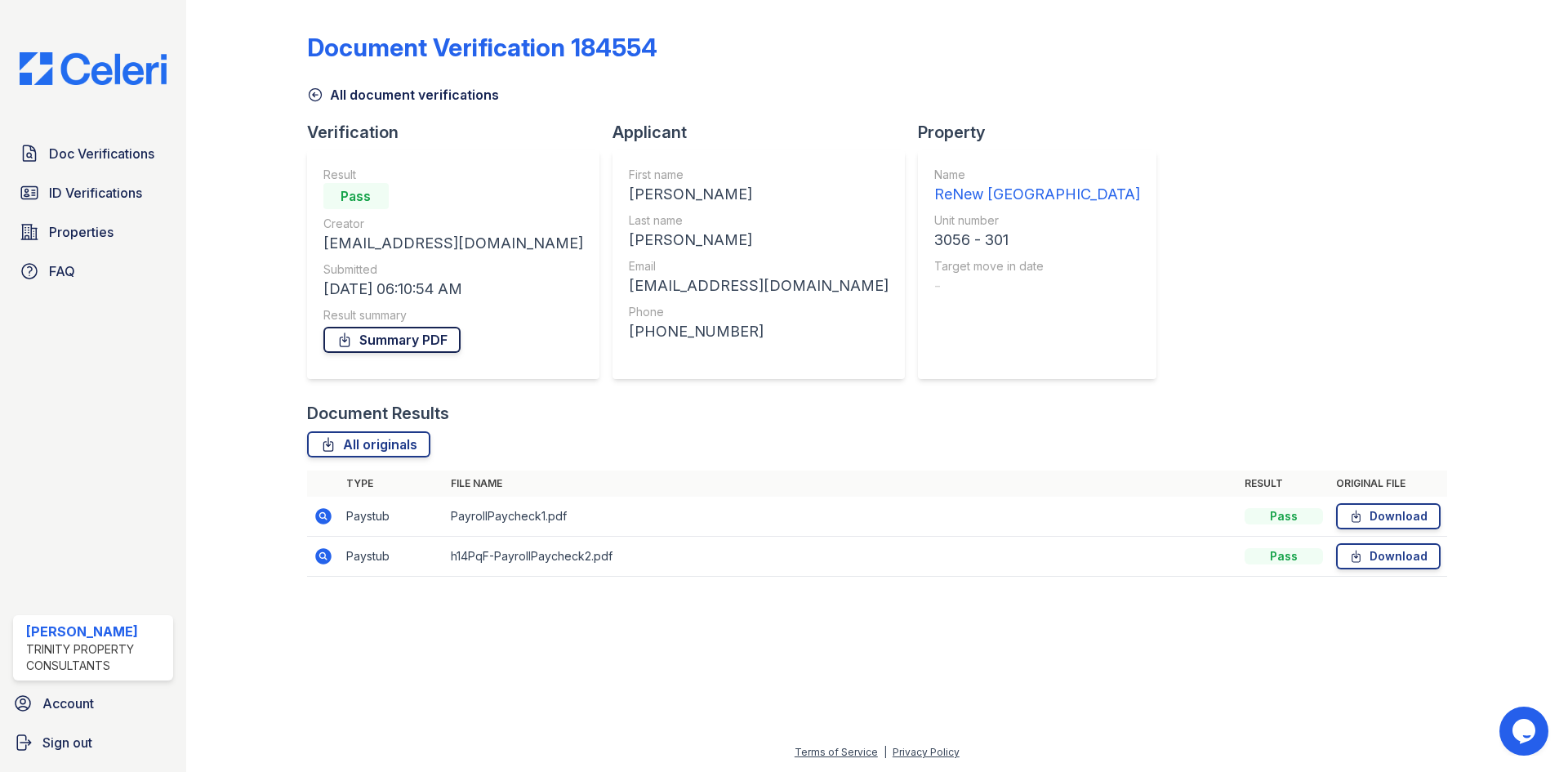
click at [427, 341] on link "Summary PDF" at bounding box center [392, 339] width 137 height 26
click at [91, 193] on span "ID Verifications" at bounding box center [95, 192] width 93 height 19
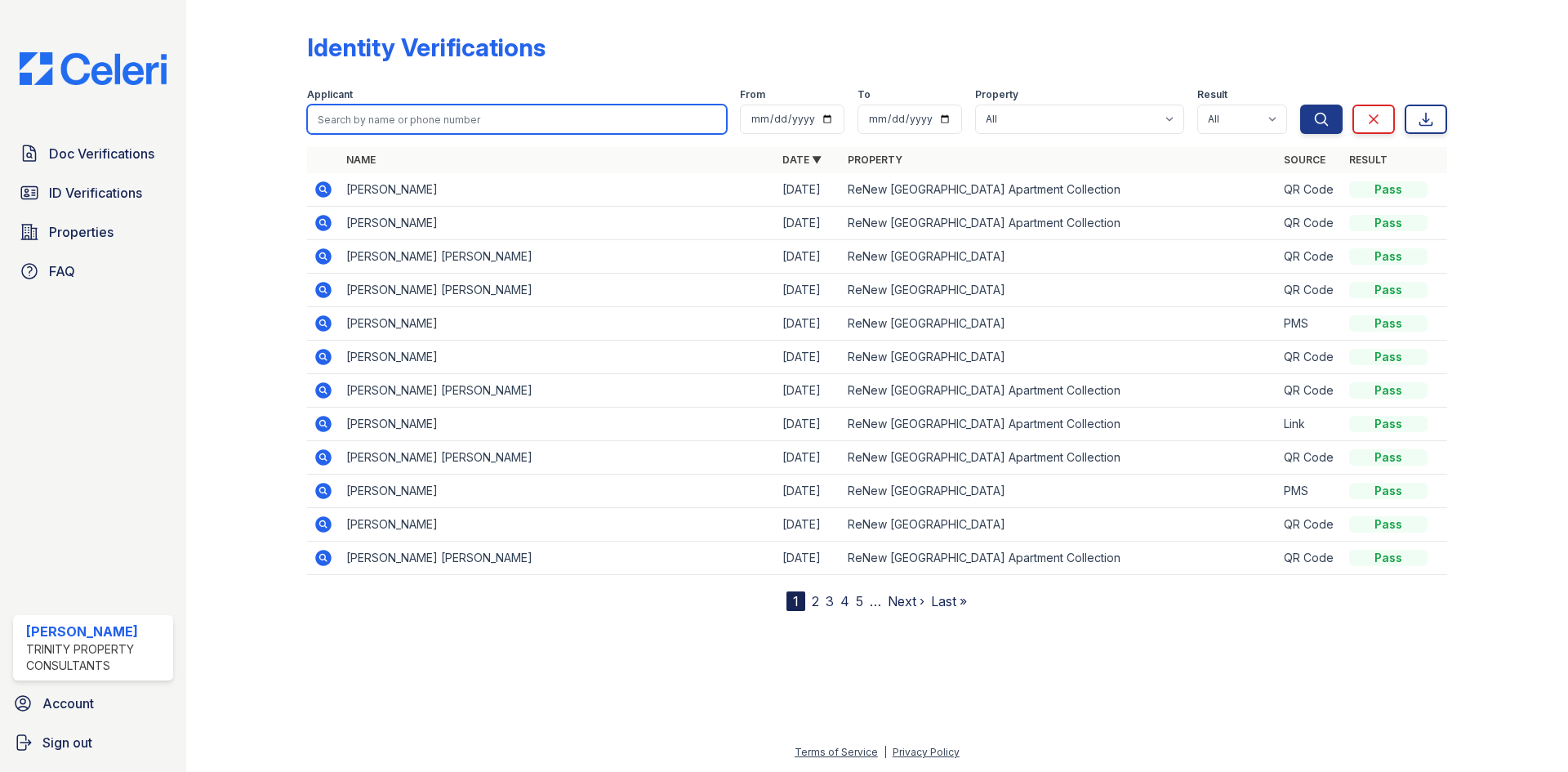
click at [491, 129] on input "search" at bounding box center [517, 119] width 420 height 30
type input "casey"
click at [1300, 104] on button "Search" at bounding box center [1321, 119] width 43 height 30
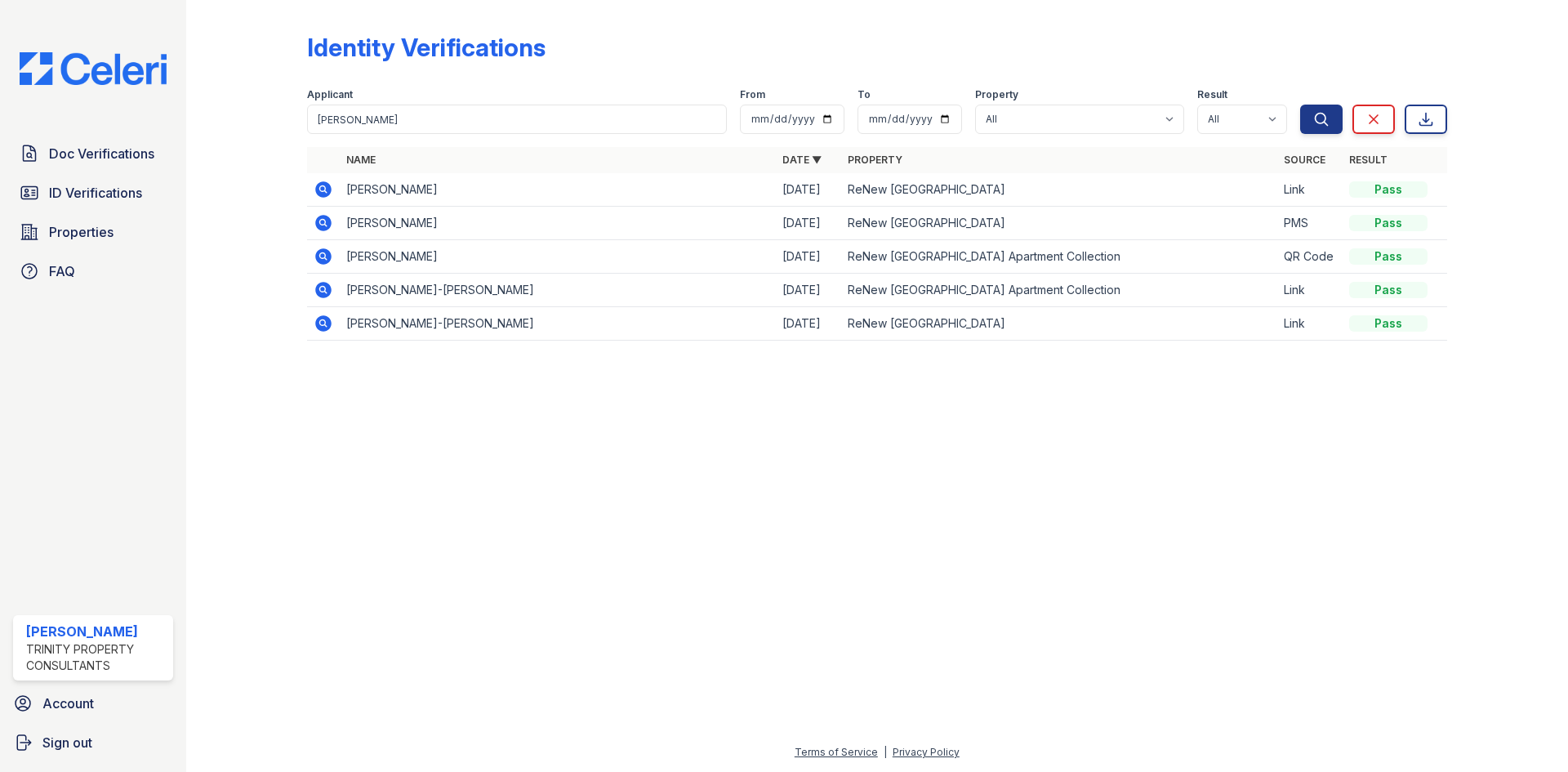
click at [346, 458] on div at bounding box center [877, 562] width 1329 height 360
click at [314, 191] on icon at bounding box center [323, 189] width 19 height 19
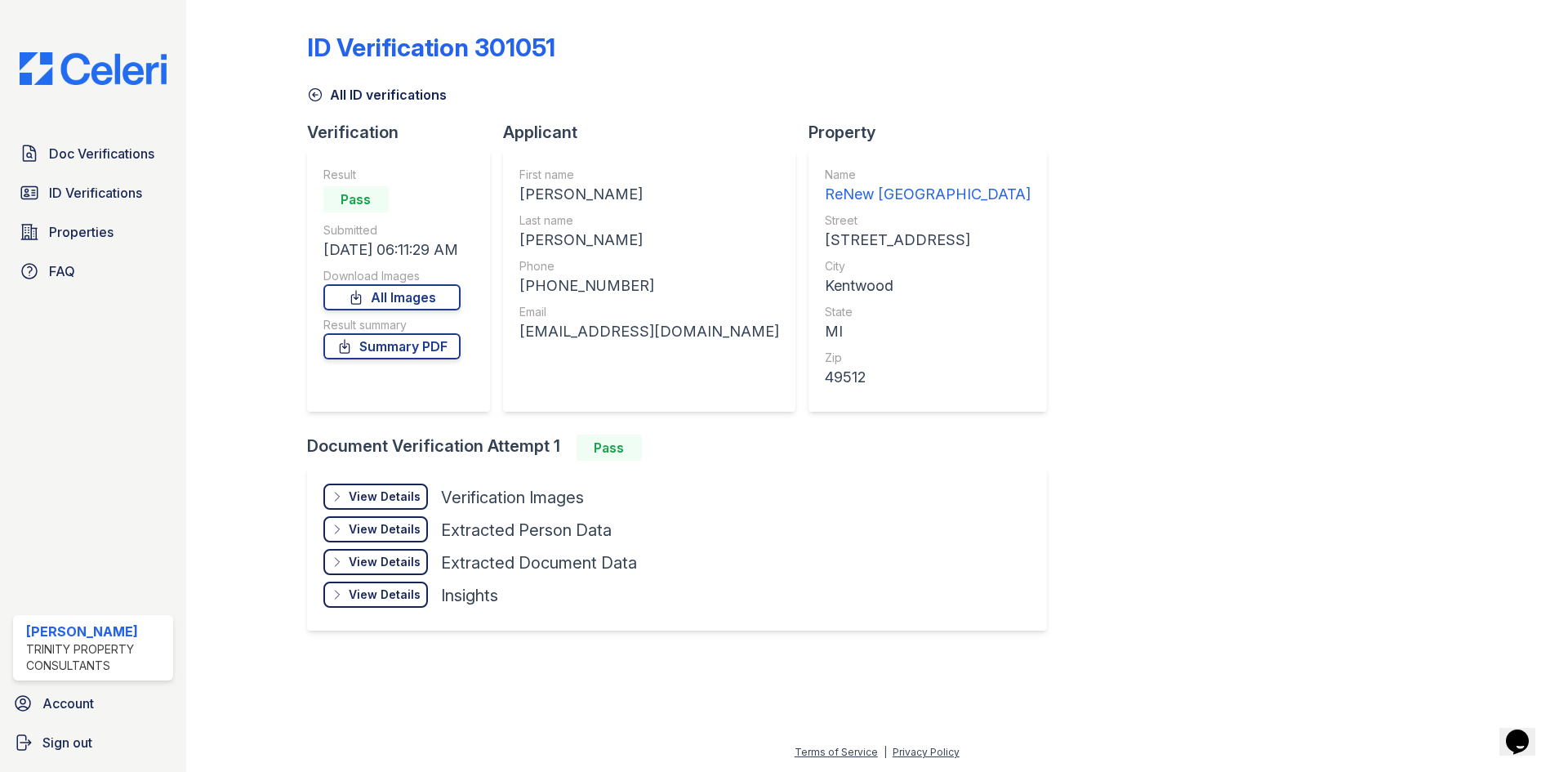
click at [372, 496] on div "View Details" at bounding box center [385, 496] width 72 height 17
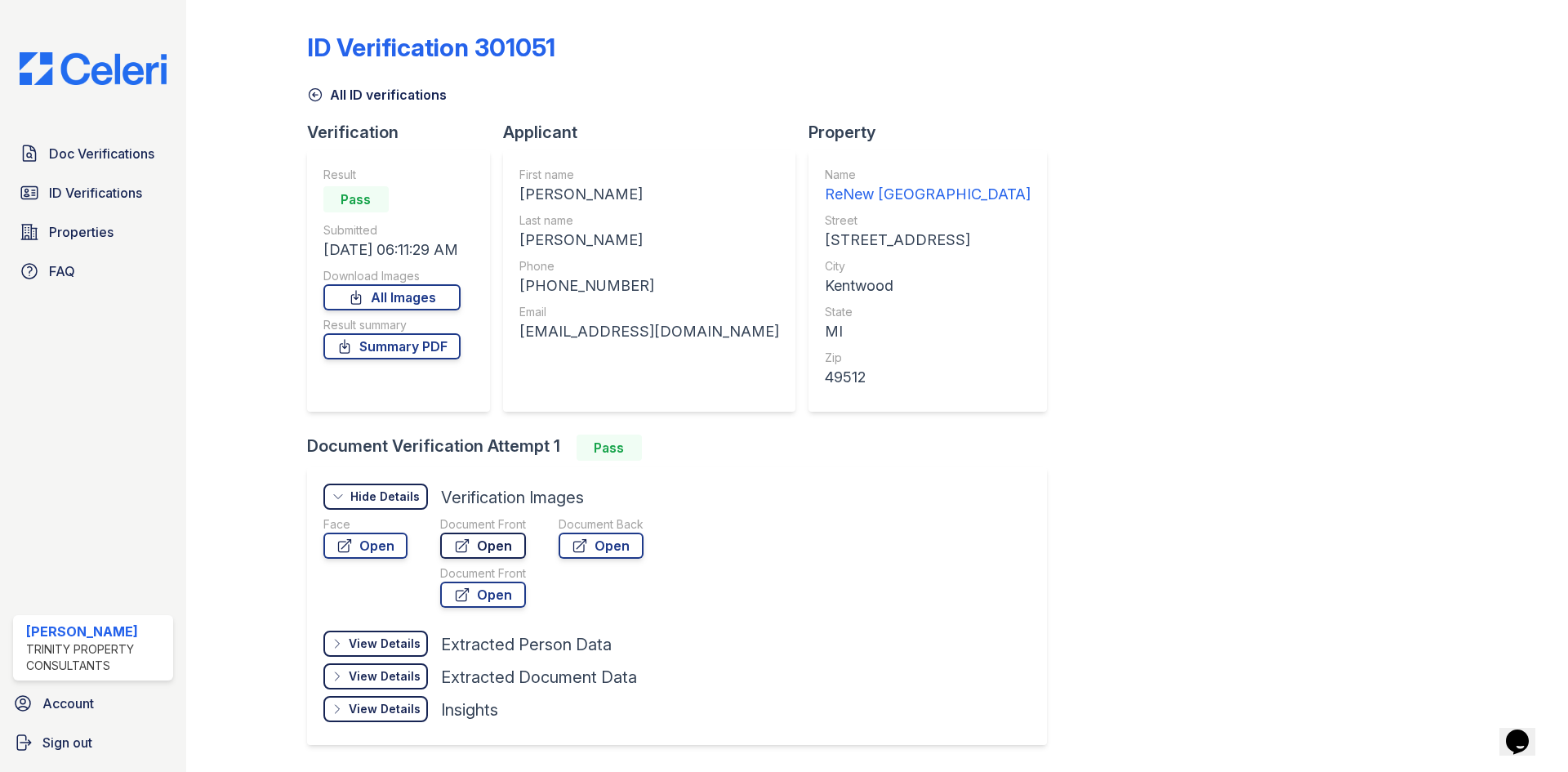
click at [475, 545] on link "Open" at bounding box center [483, 545] width 86 height 26
click at [599, 539] on link "Open" at bounding box center [601, 545] width 85 height 26
click at [420, 344] on link "Summary PDF" at bounding box center [392, 346] width 137 height 26
